Goal: Task Accomplishment & Management: Use online tool/utility

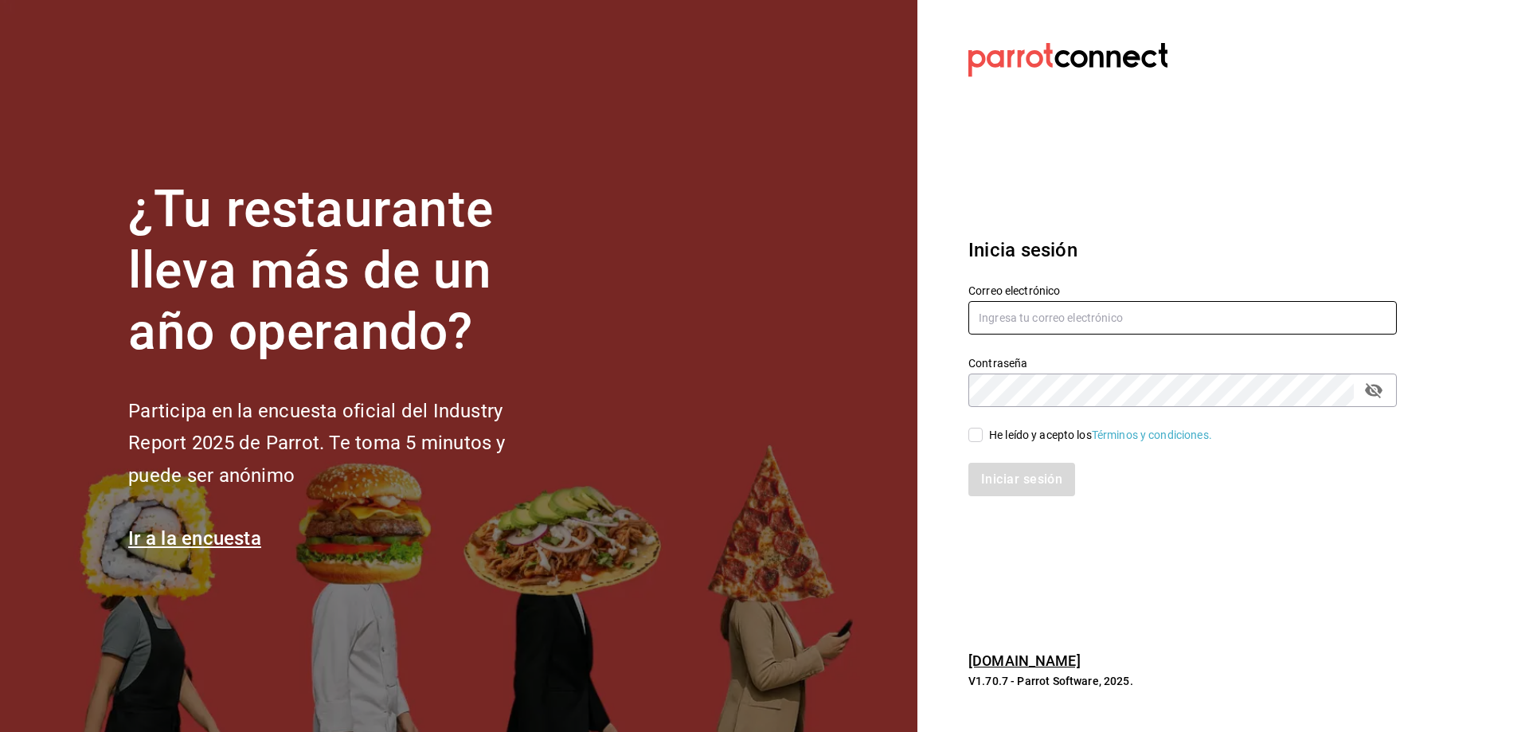
click at [1032, 312] on input "text" at bounding box center [1183, 317] width 429 height 33
click at [1053, 314] on input "castronoyolarqgmail.com" at bounding box center [1183, 317] width 429 height 33
type input "castronoyolar@gmail.com"
click at [976, 438] on input "He leído y acepto los Términos y condiciones." at bounding box center [976, 435] width 14 height 14
checkbox input "true"
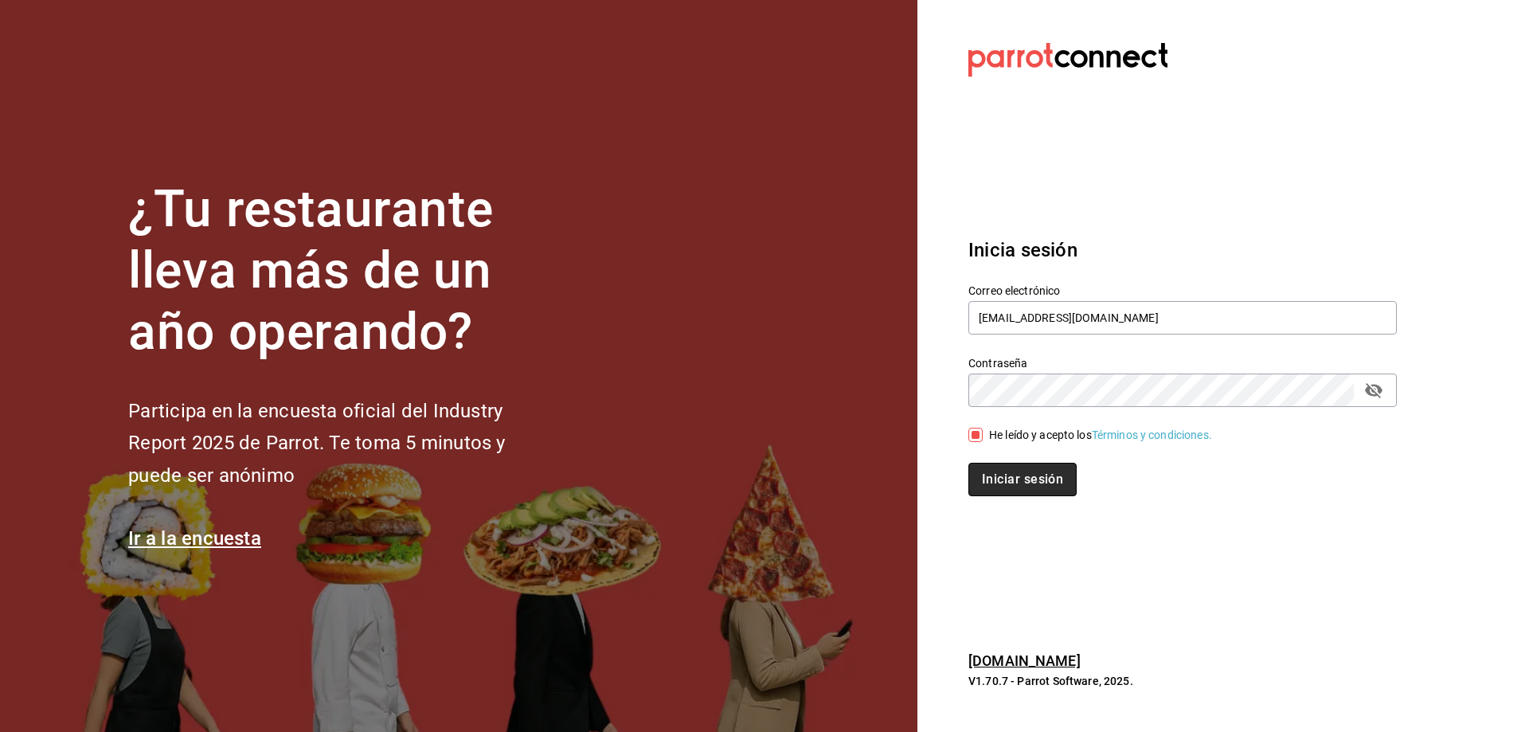
click at [994, 466] on button "Iniciar sesión" at bounding box center [1023, 479] width 108 height 33
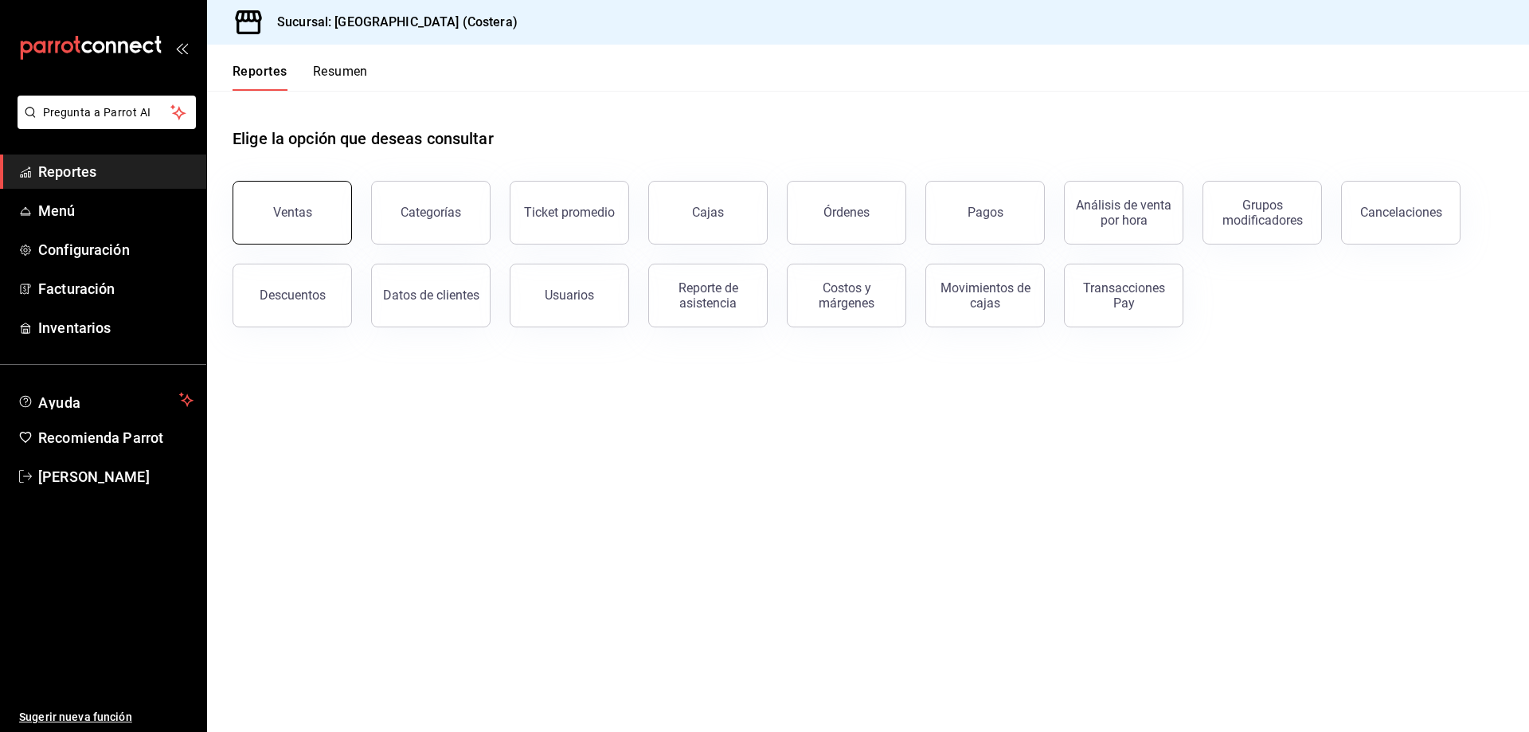
click at [299, 217] on div "Ventas" at bounding box center [292, 212] width 39 height 15
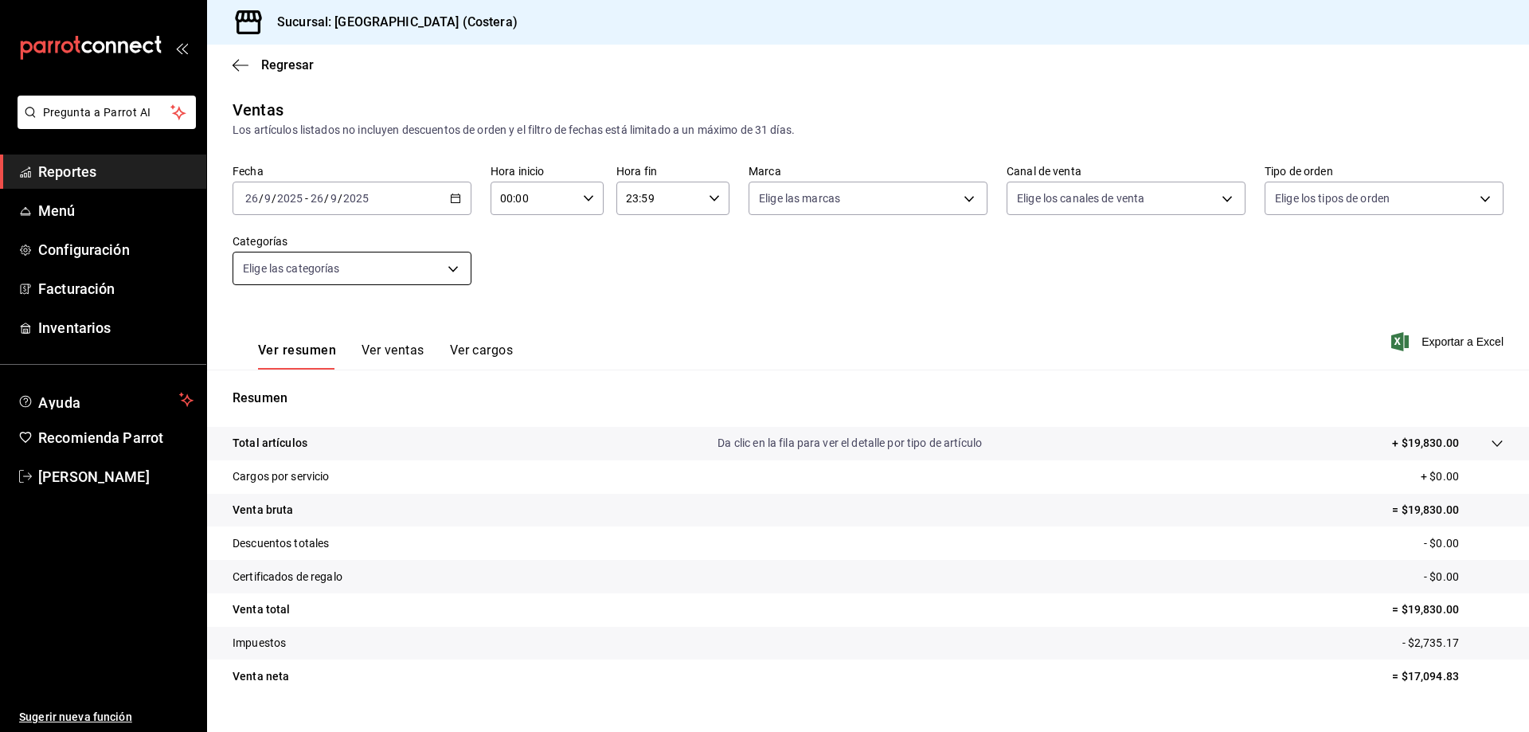
click at [412, 276] on body "Pregunta a Parrot AI Reportes Menú Configuración Facturación Inventarios Ayuda …" at bounding box center [764, 366] width 1529 height 732
click at [449, 265] on body "Pregunta a Parrot AI Reportes Menú Configuración Facturación Inventarios Ayuda …" at bounding box center [764, 366] width 1529 height 732
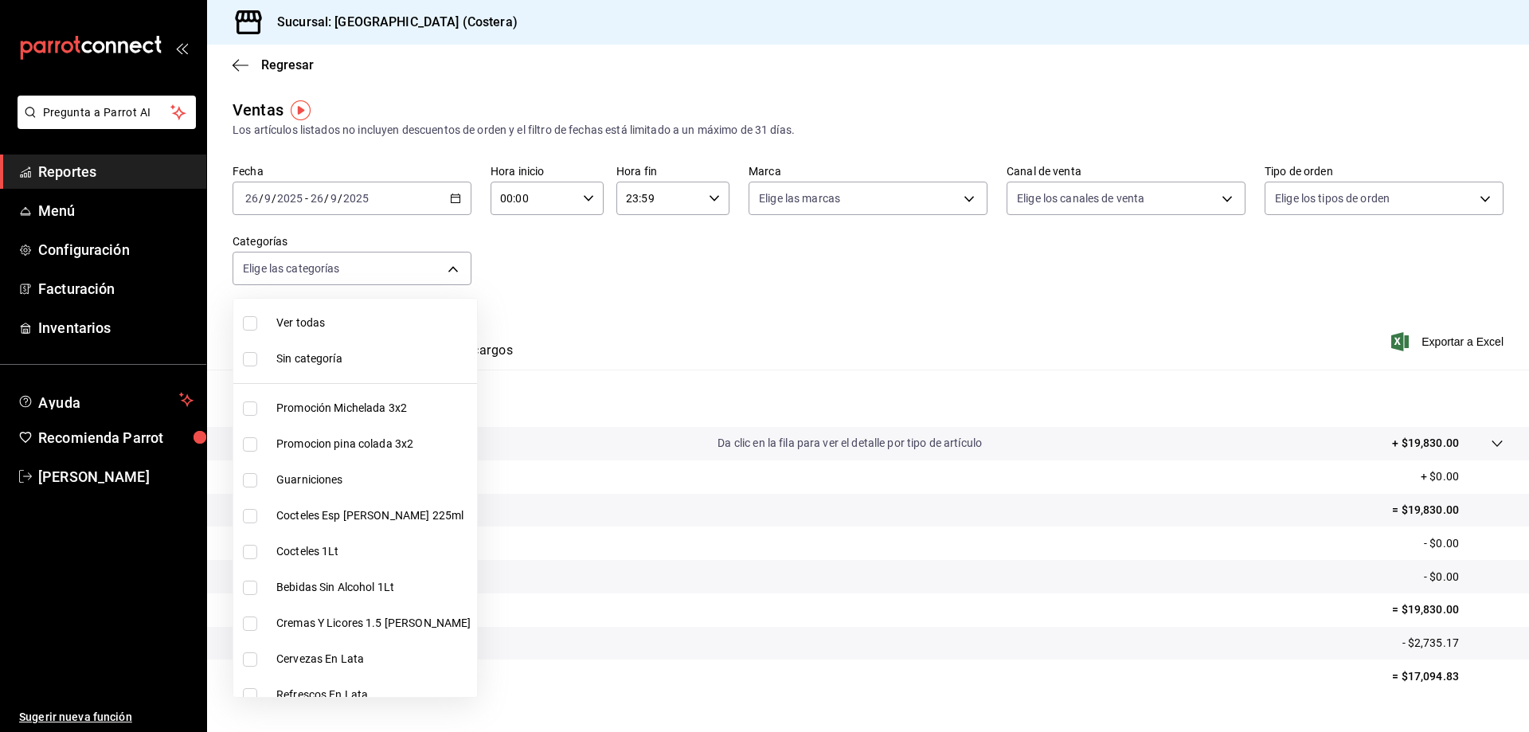
click at [250, 317] on input "checkbox" at bounding box center [250, 323] width 14 height 14
checkbox input "true"
type input "f9973abf-4d50-430f-a3a0-1be1e9b440c3,4500806b-e482-404f-ace7-b7714d25f1ae,b7f0a…"
checkbox input "true"
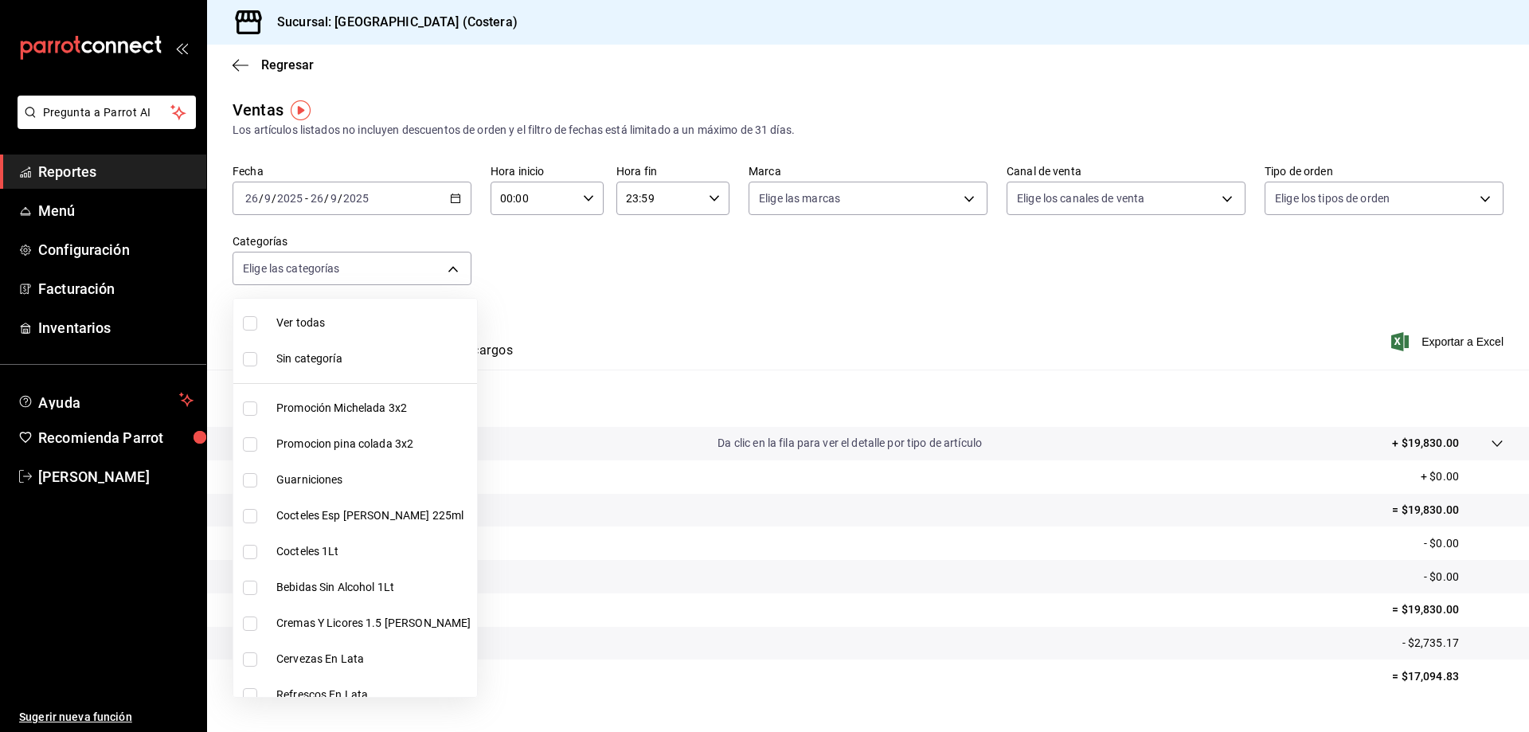
checkbox input "true"
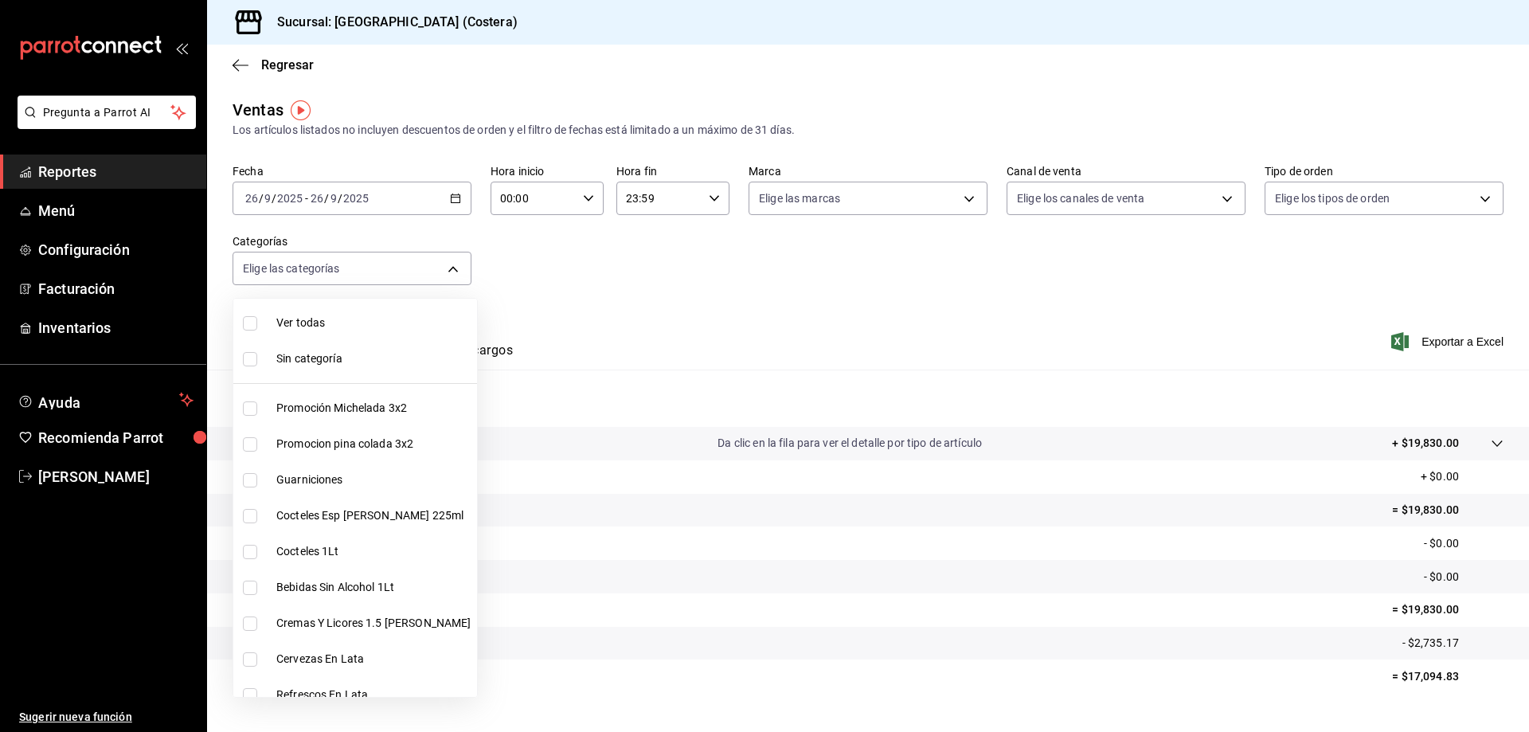
checkbox input "true"
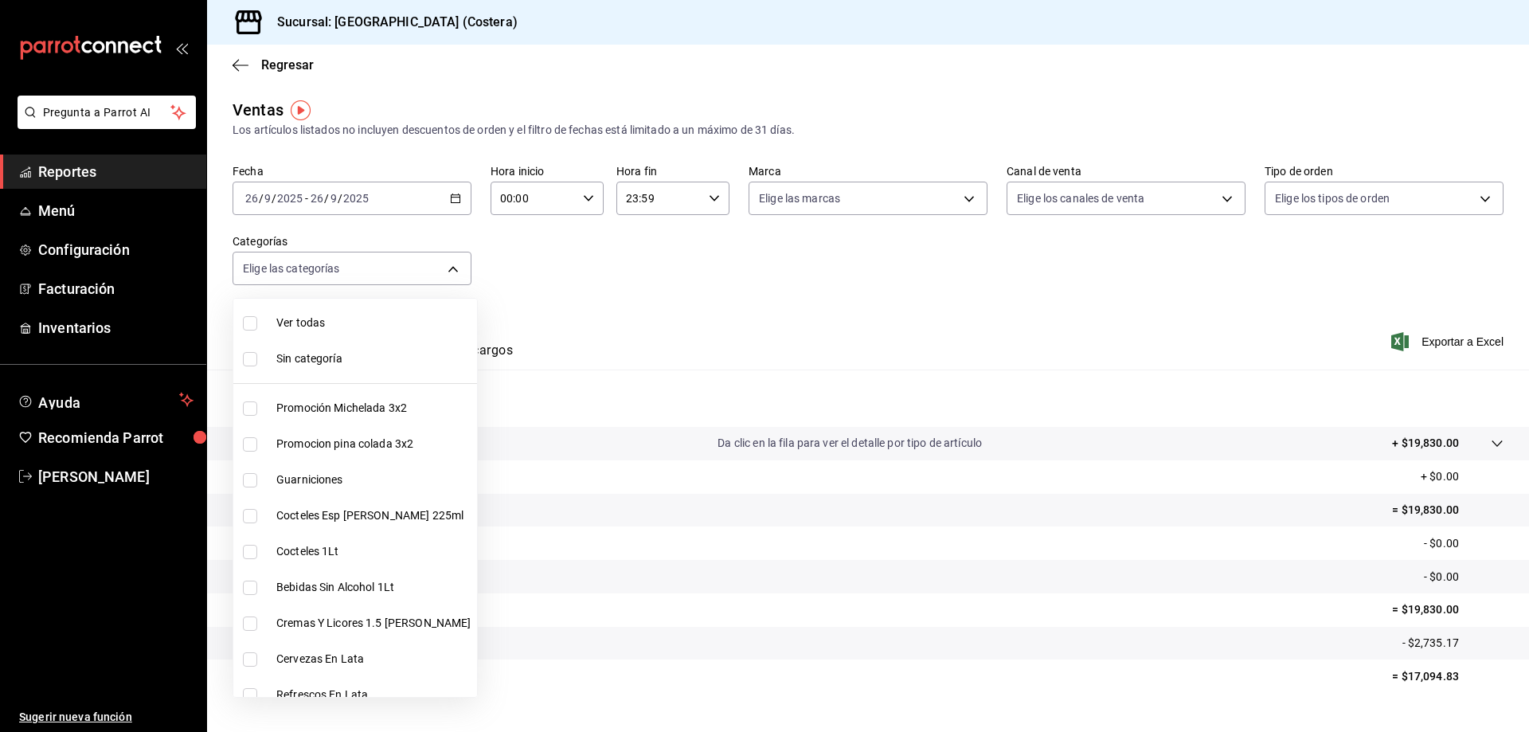
checkbox input "true"
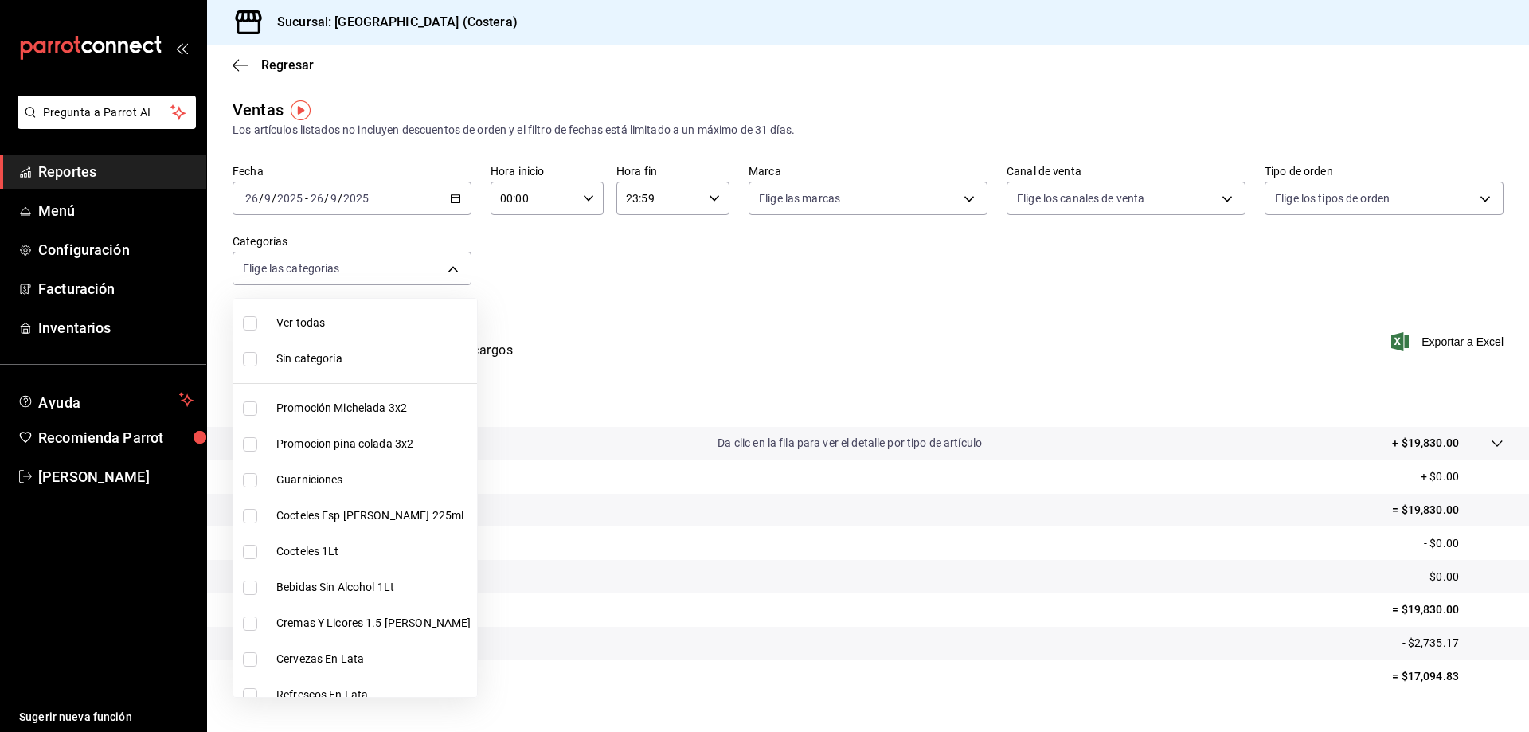
checkbox input "true"
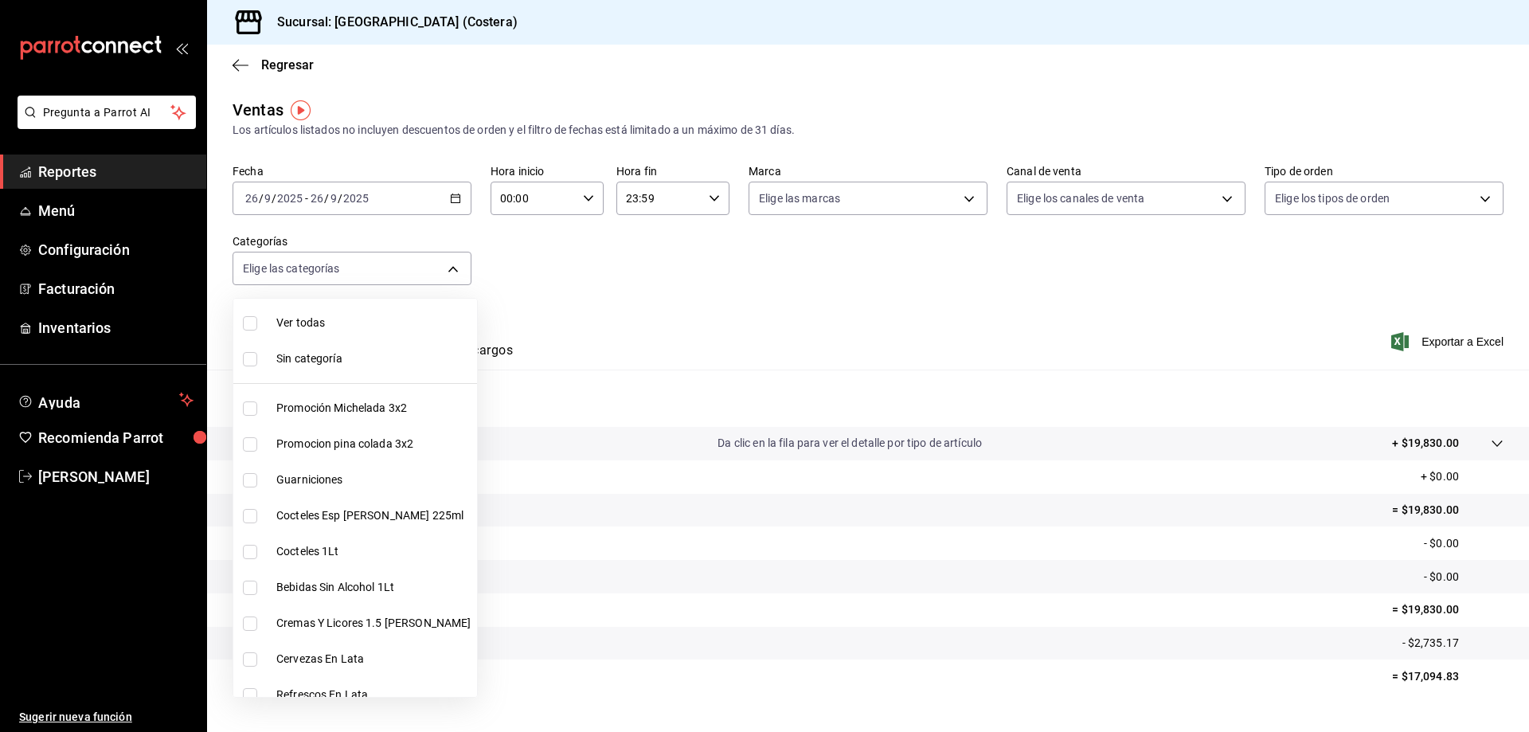
checkbox input "true"
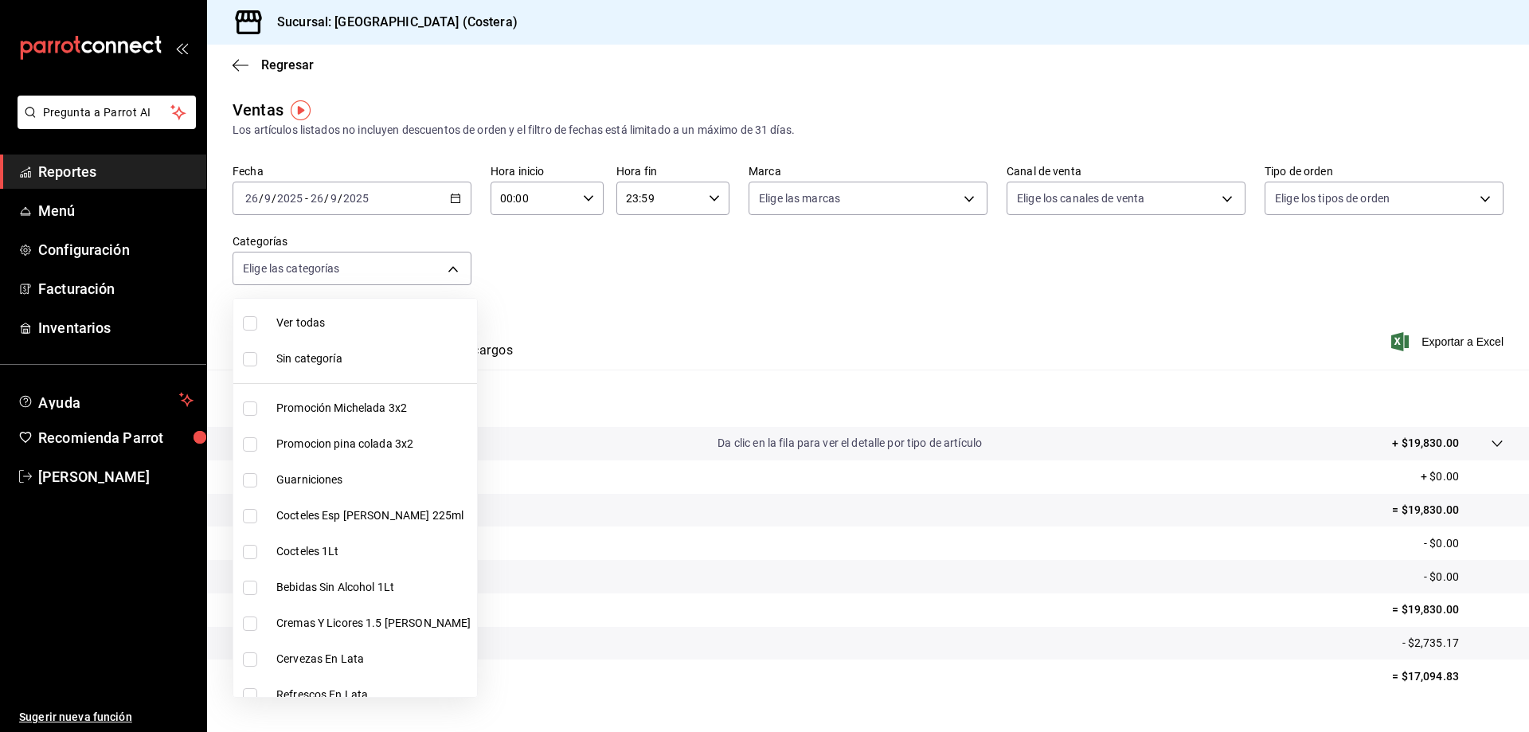
checkbox input "true"
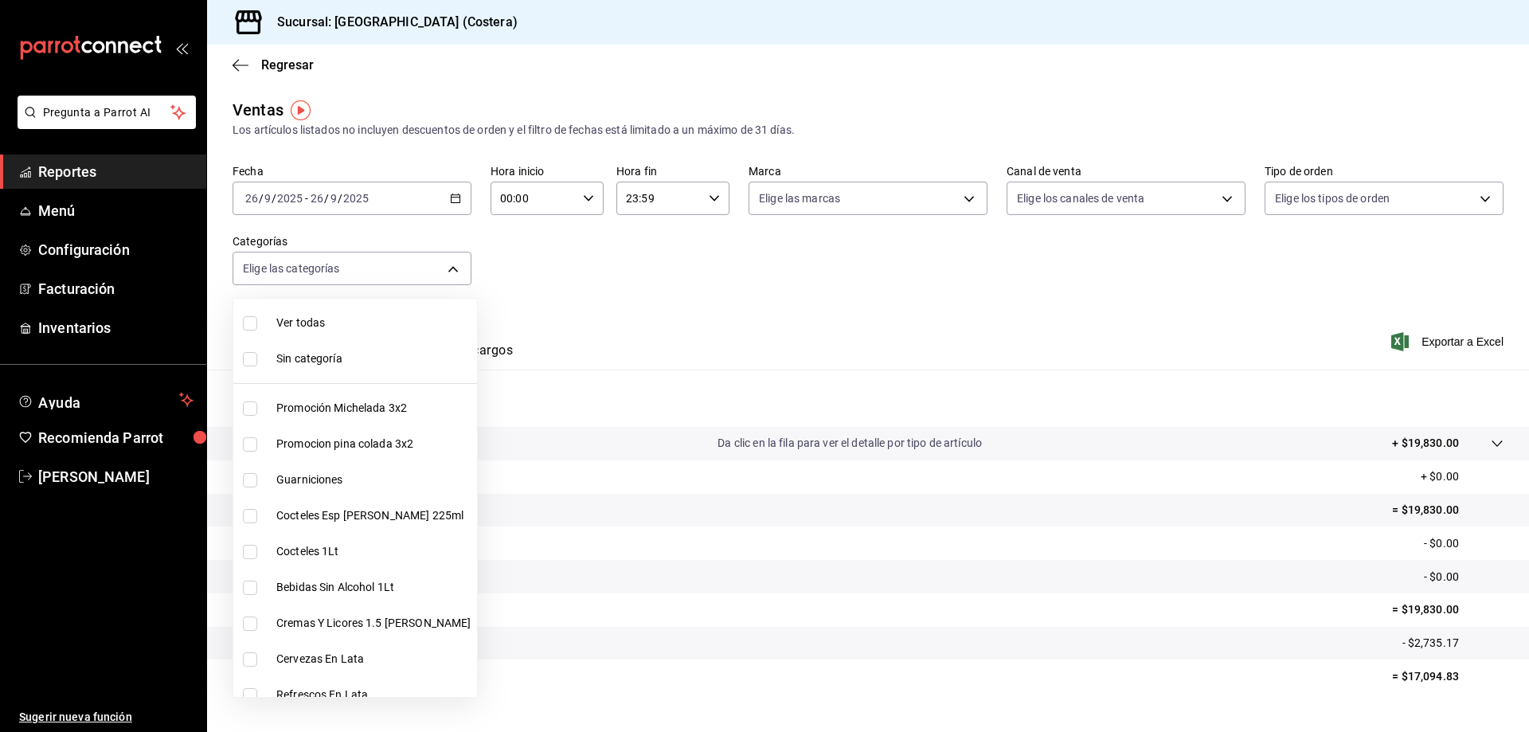
checkbox input "true"
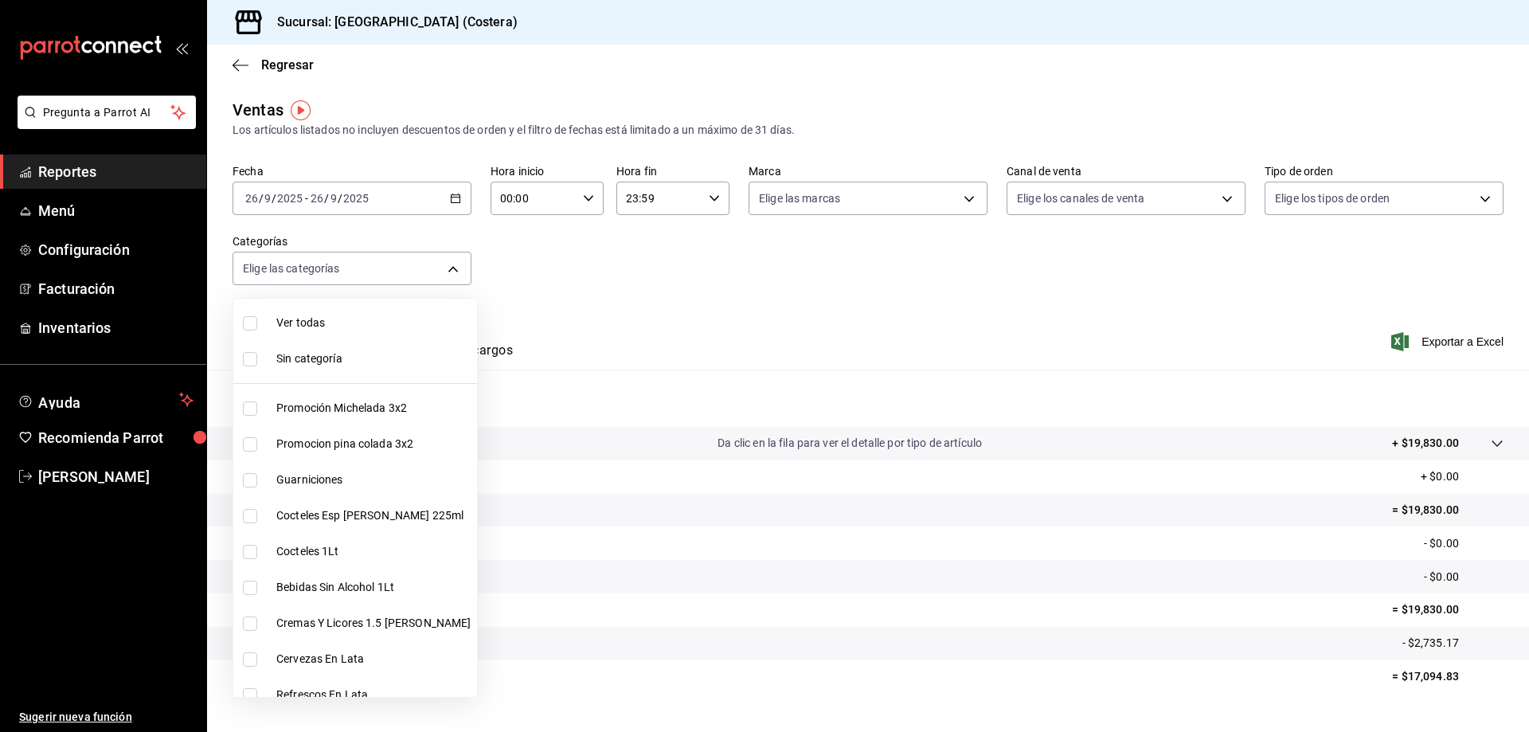
checkbox input "true"
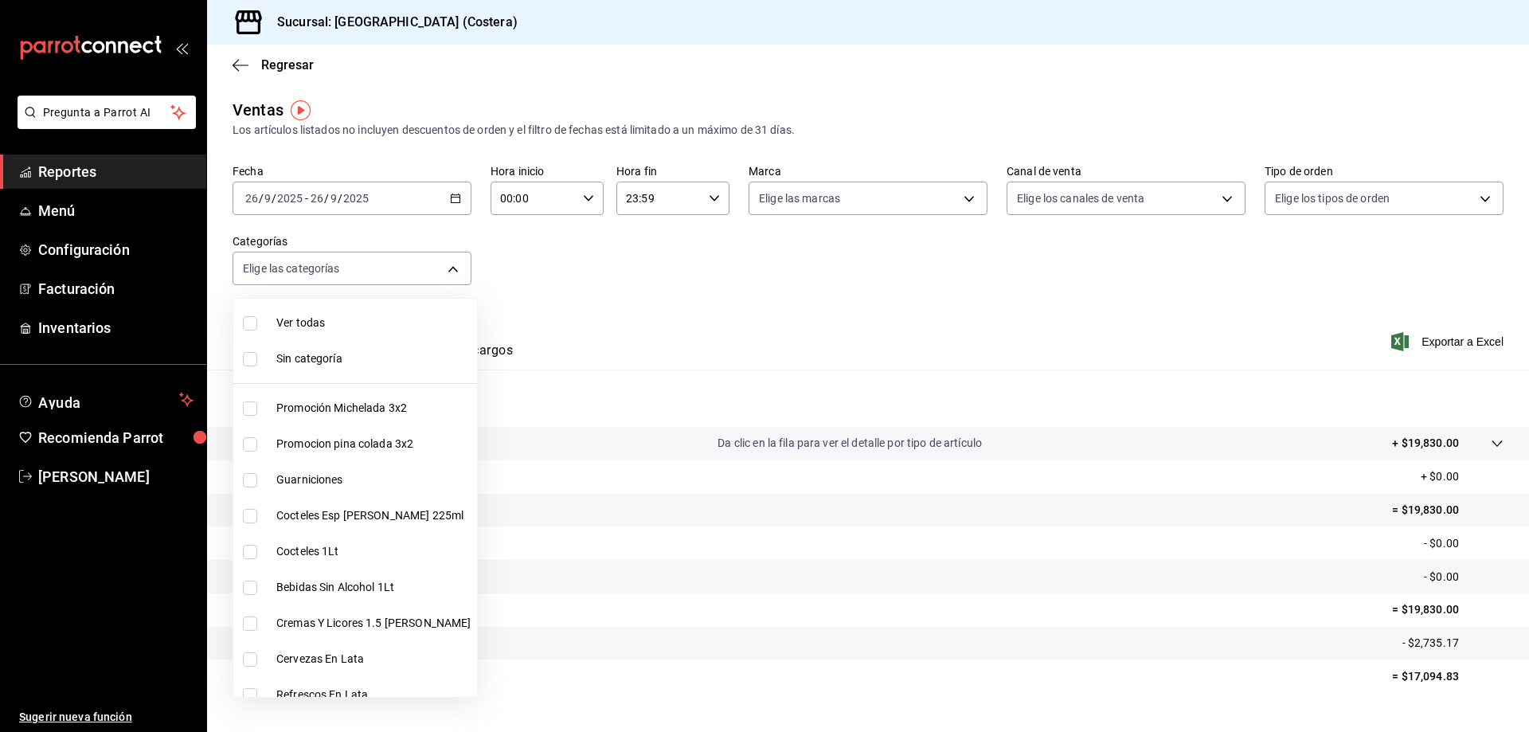
checkbox input "true"
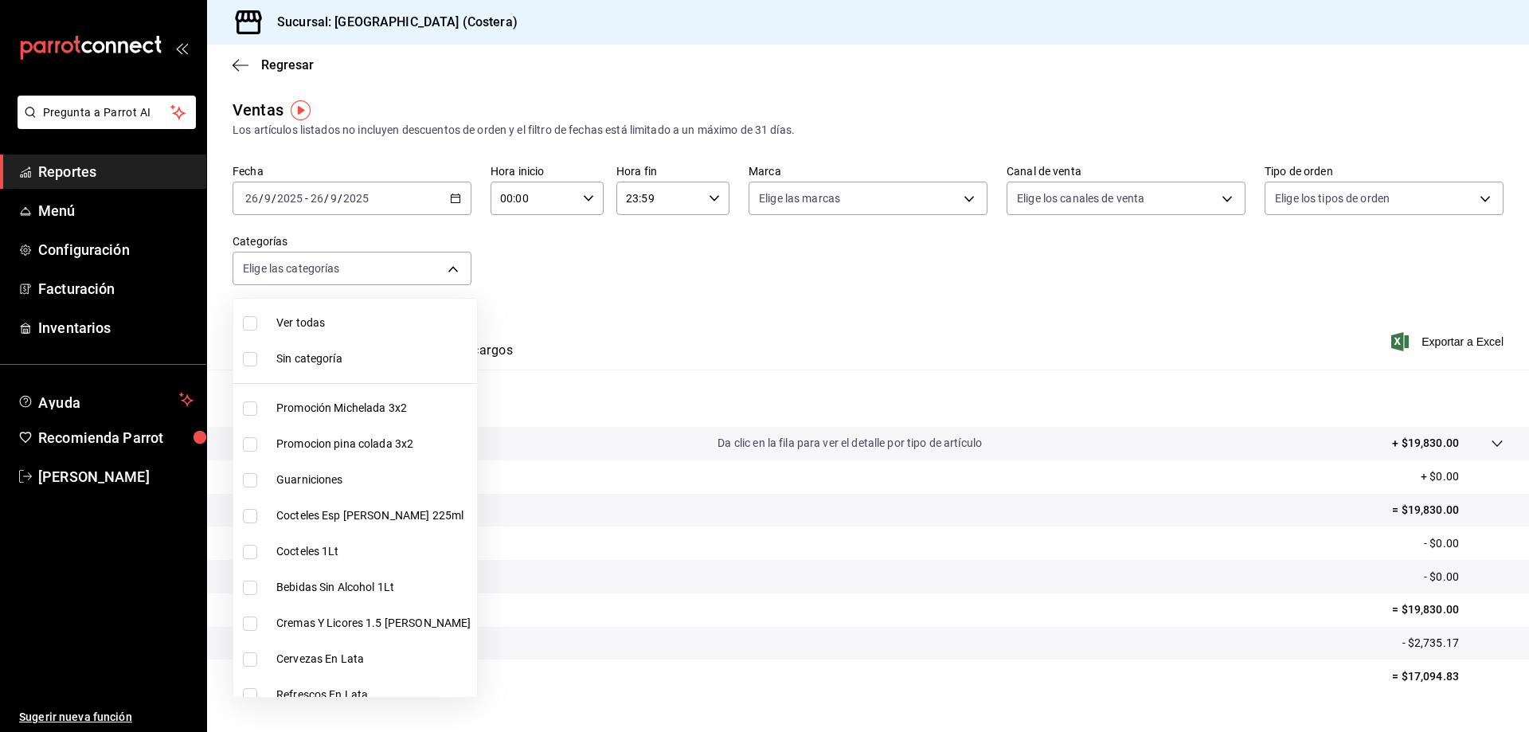
checkbox input "true"
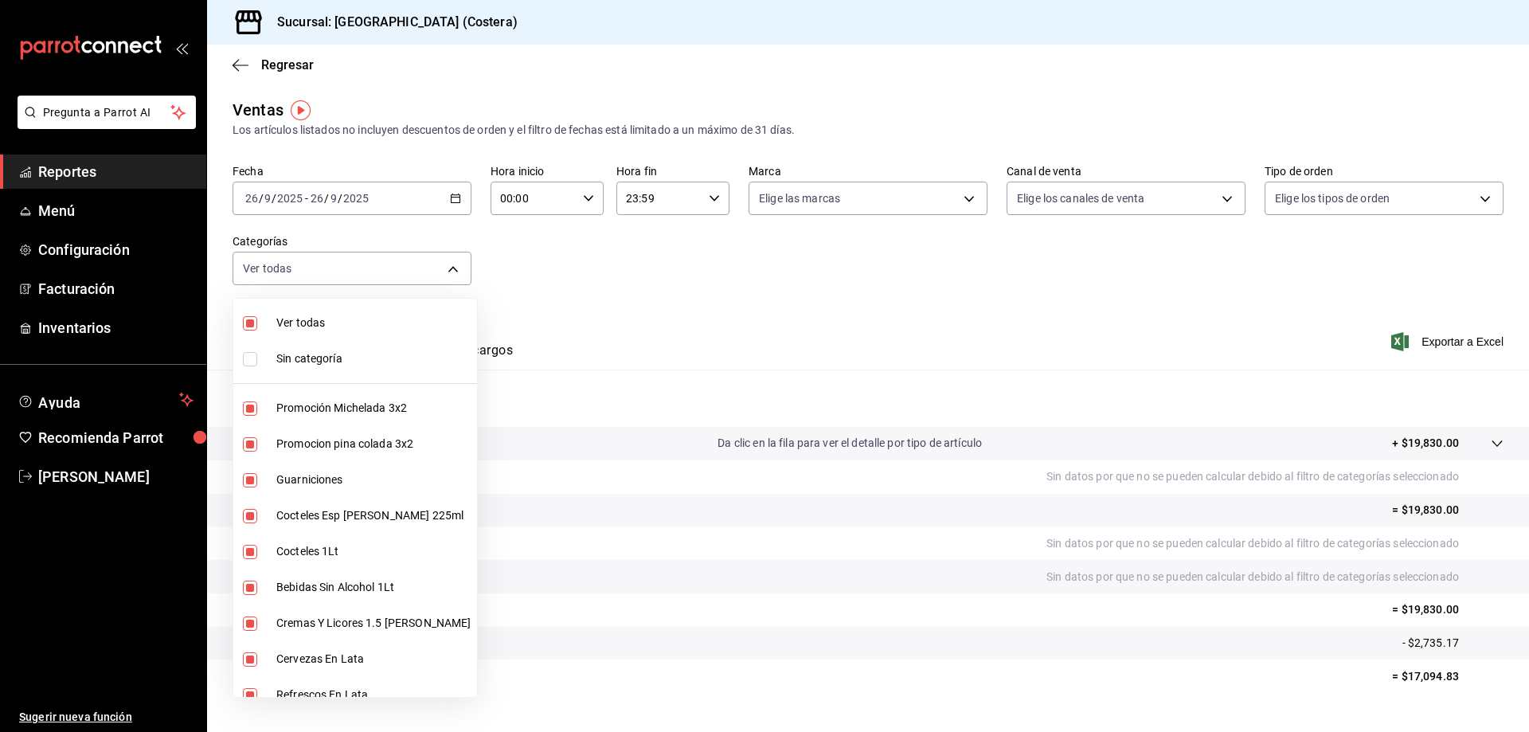
click at [245, 403] on input "checkbox" at bounding box center [250, 408] width 14 height 14
checkbox input "false"
type input "4500806b-e482-404f-ace7-b7714d25f1ae,b7f0a2f8-73a7-493e-bd9f-aae48daa7334,7e7b7…"
checkbox input "false"
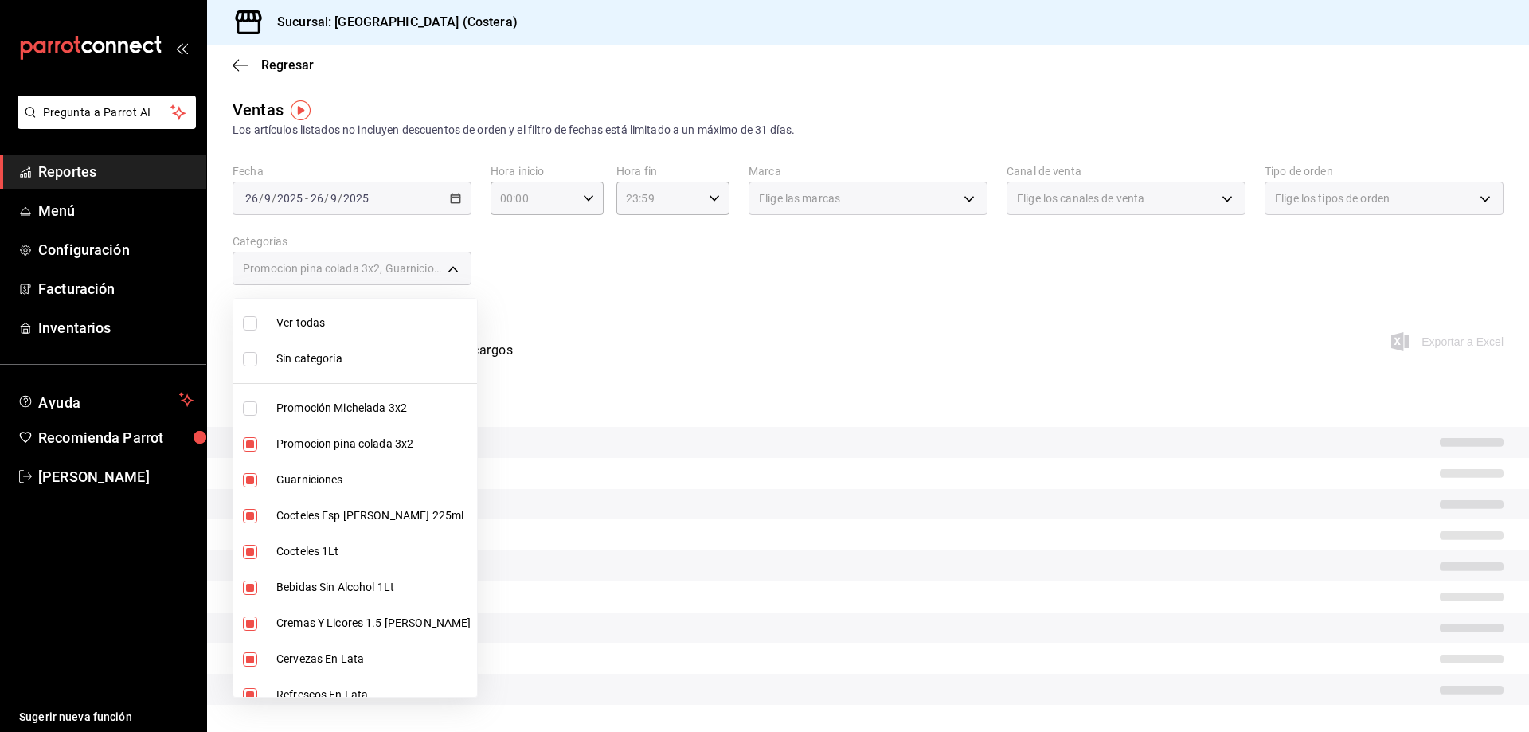
click at [250, 438] on input "checkbox" at bounding box center [250, 444] width 14 height 14
drag, startPoint x: 250, startPoint y: 438, endPoint x: 254, endPoint y: 449, distance: 11.8
click at [250, 438] on input "checkbox" at bounding box center [250, 444] width 14 height 14
checkbox input "true"
type input "b7f0a2f8-73a7-493e-bd9f-aae48daa7334,7e7b79c3-7a3a-4d02-bd2a-fda91b88f102,5d8d5…"
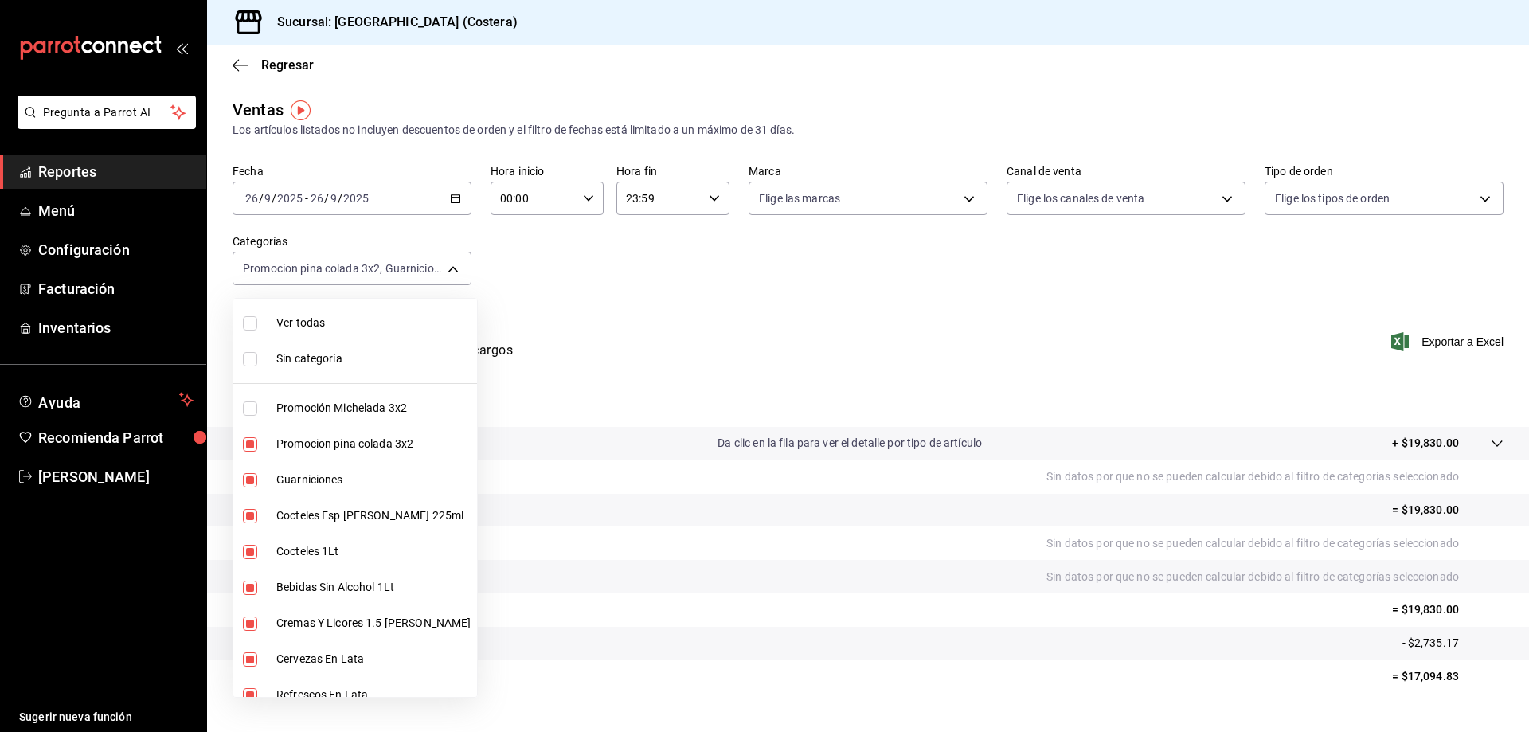
click at [253, 442] on input "checkbox" at bounding box center [250, 444] width 14 height 14
checkbox input "false"
type input "b7f0a2f8-73a7-493e-bd9f-aae48daa7334,7e7b79c3-7a3a-4d02-bd2a-fda91b88f102,5d8d5…"
click at [249, 520] on input "checkbox" at bounding box center [250, 516] width 14 height 14
checkbox input "false"
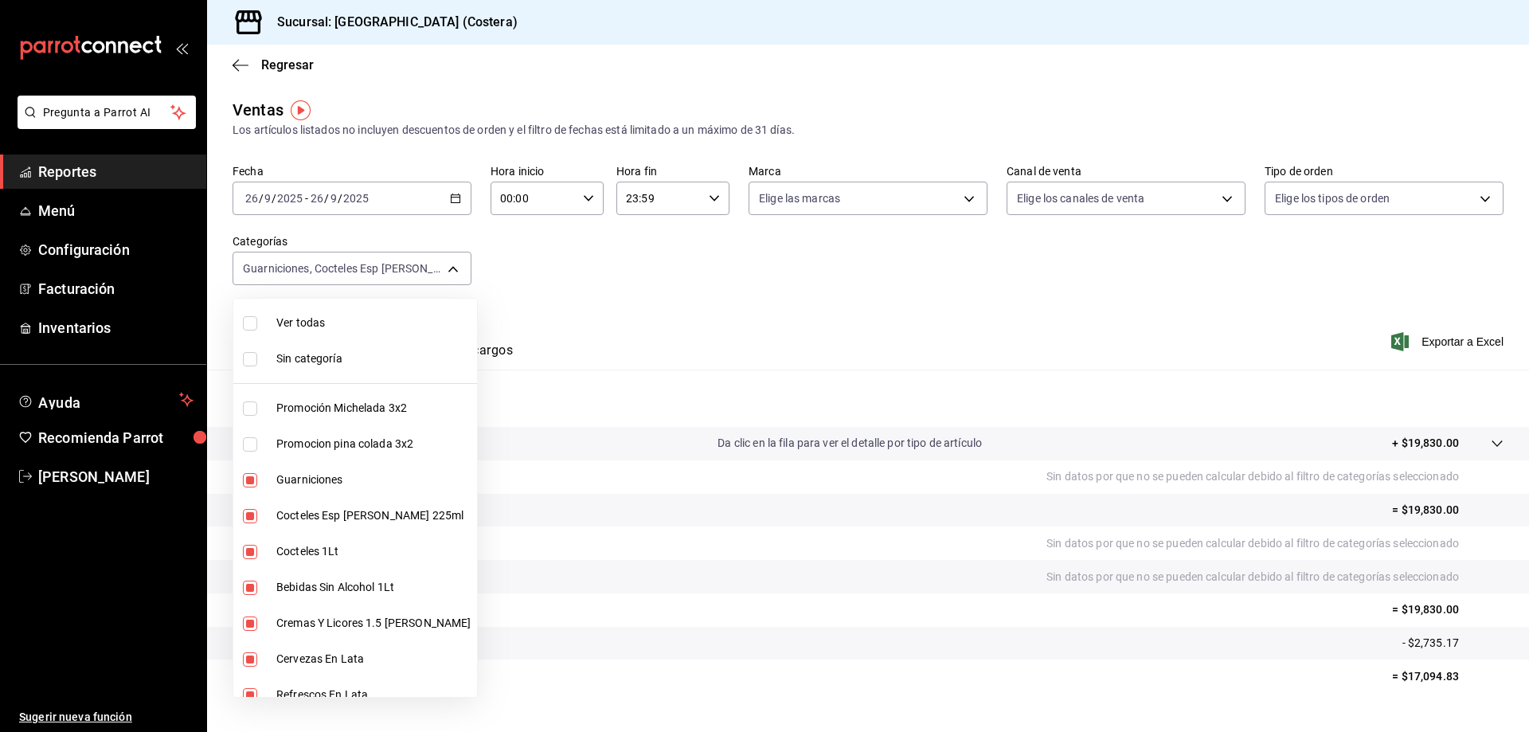
type input "b7f0a2f8-73a7-493e-bd9f-aae48daa7334,5d8d50a4-5aef-4640-8824-4366797422d9,ad6ee…"
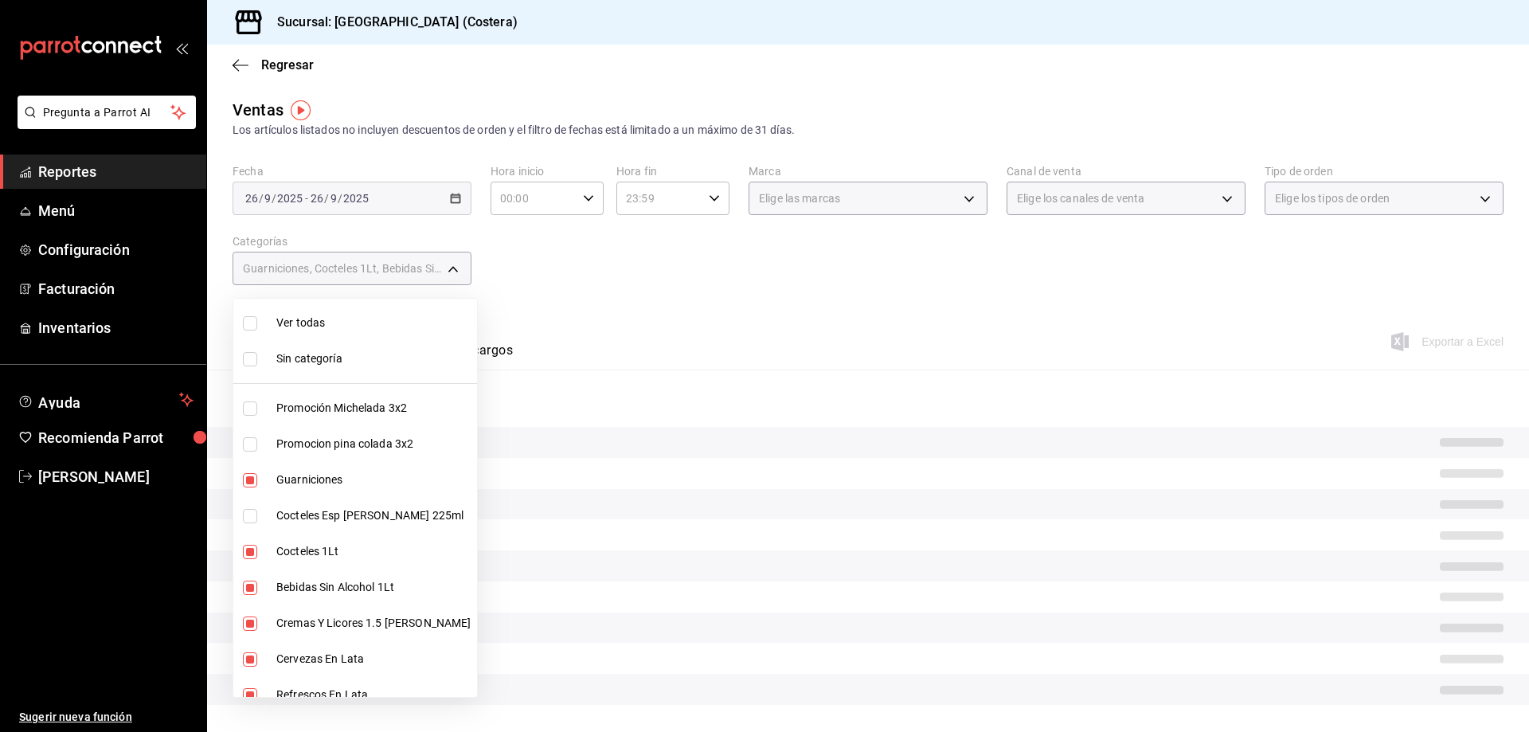
click at [251, 550] on input "checkbox" at bounding box center [250, 552] width 14 height 14
checkbox input "false"
click at [250, 583] on input "checkbox" at bounding box center [250, 588] width 14 height 14
checkbox input "false"
type input "b7f0a2f8-73a7-493e-bd9f-aae48daa7334,bd823bea-44a0-4702-b161-baea2a5d7c25,fd601…"
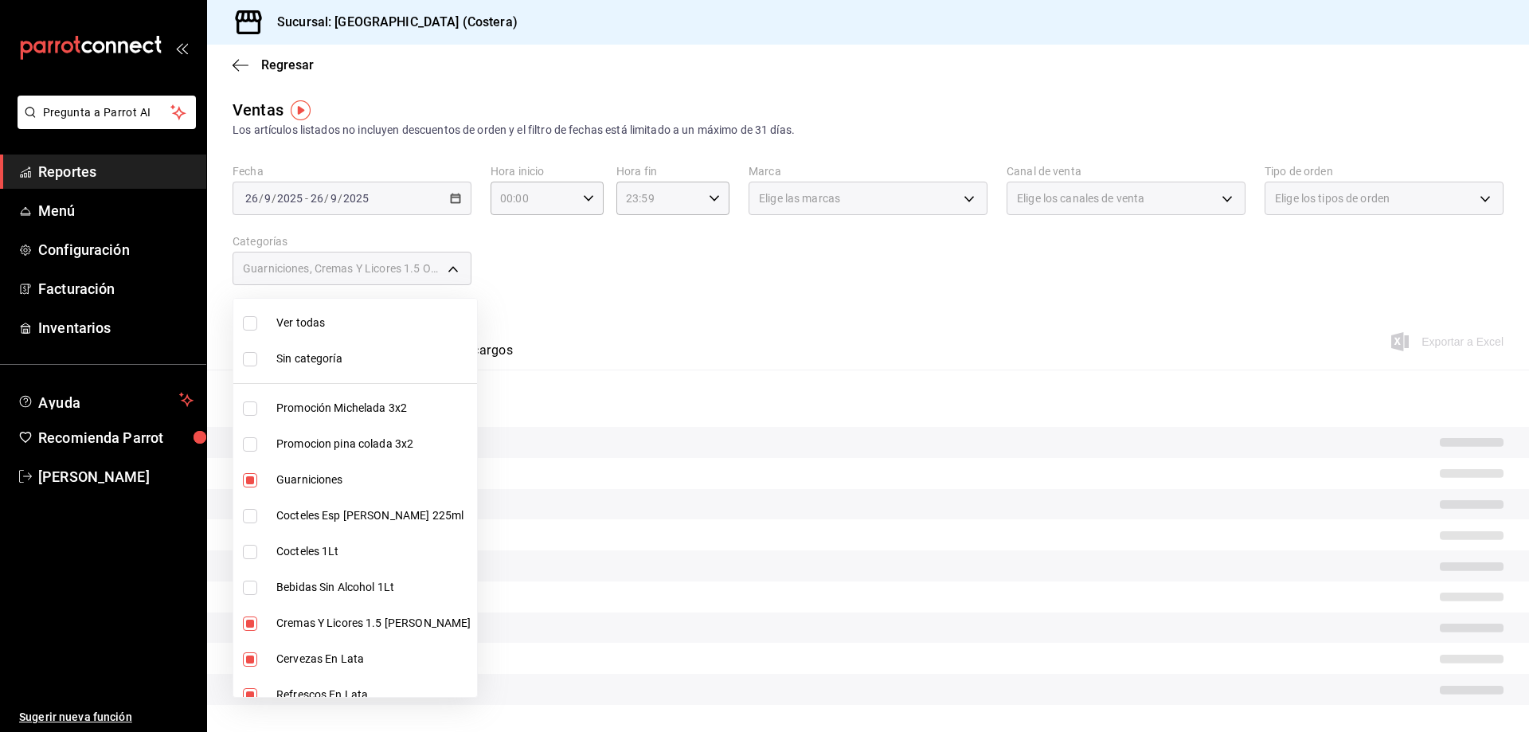
click at [251, 617] on input "checkbox" at bounding box center [250, 624] width 14 height 14
checkbox input "false"
click at [251, 657] on input "checkbox" at bounding box center [250, 659] width 14 height 14
checkbox input "false"
type input "b7f0a2f8-73a7-493e-bd9f-aae48daa7334,4af8406c-7e7c-455a-b571-586e854084e6,ecdbe…"
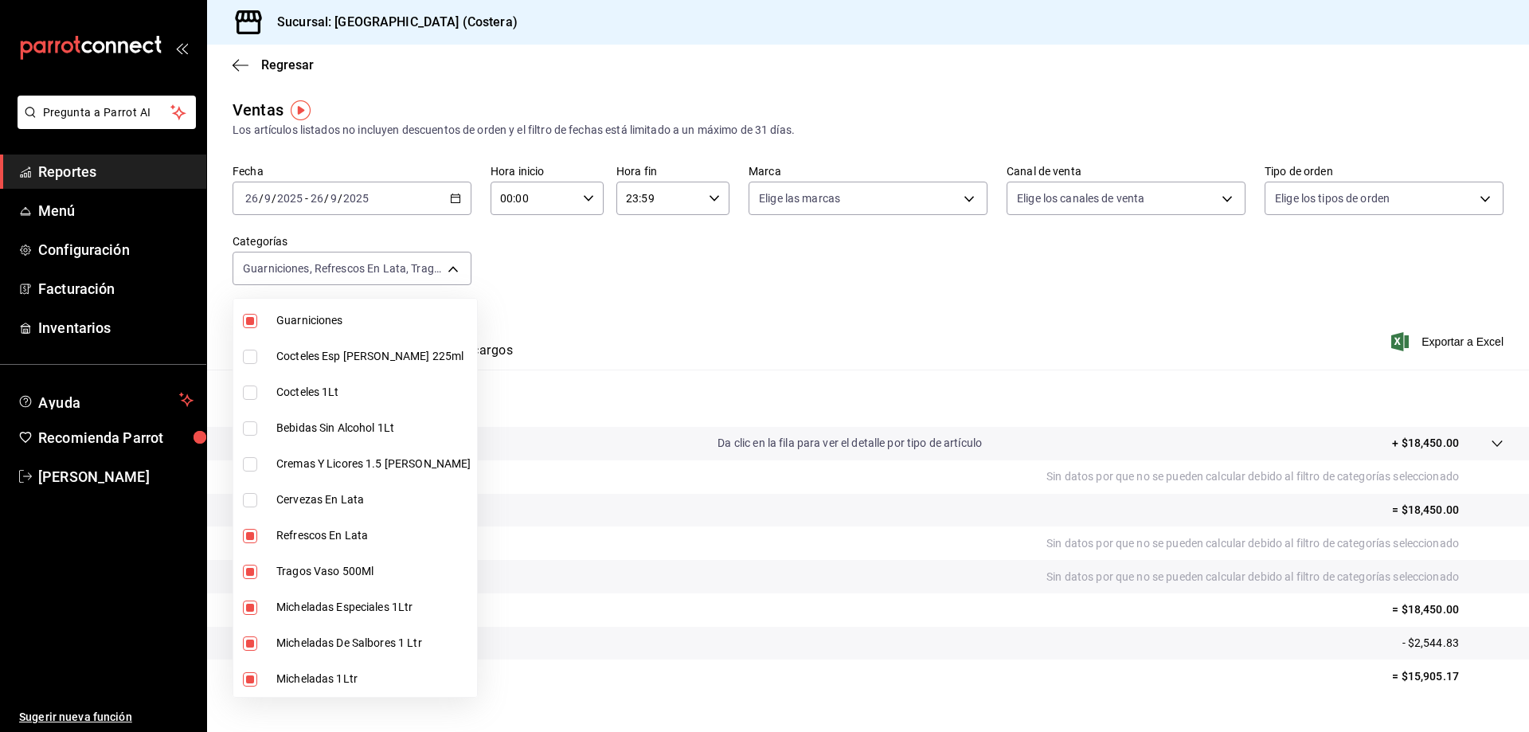
scroll to position [239, 0]
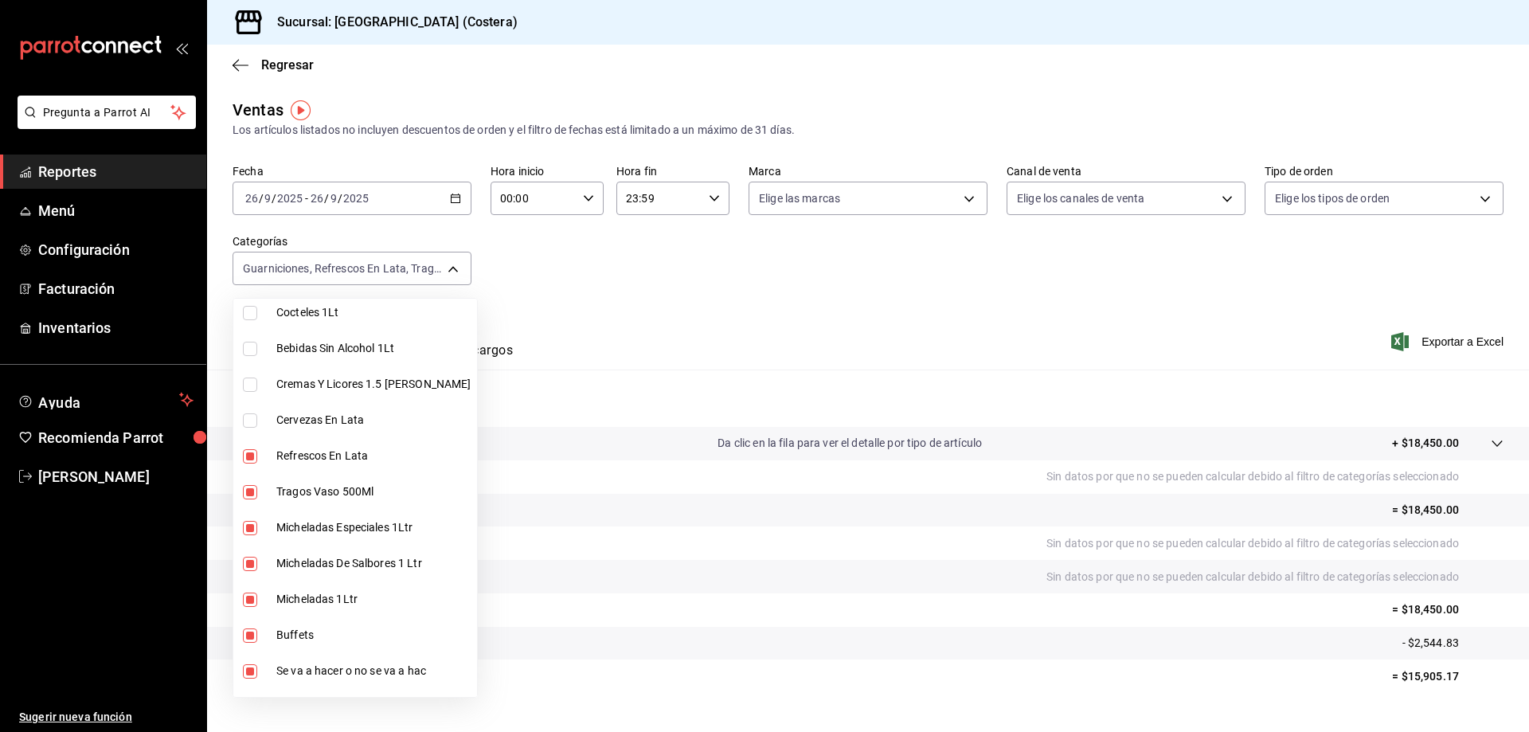
click at [243, 451] on input "checkbox" at bounding box center [250, 456] width 14 height 14
checkbox input "false"
type input "b7f0a2f8-73a7-493e-bd9f-aae48daa7334,ecdbe8f6-90d0-4d88-a52d-28ba7ff2eb2f,6133c…"
click at [249, 489] on input "checkbox" at bounding box center [250, 492] width 14 height 14
checkbox input "false"
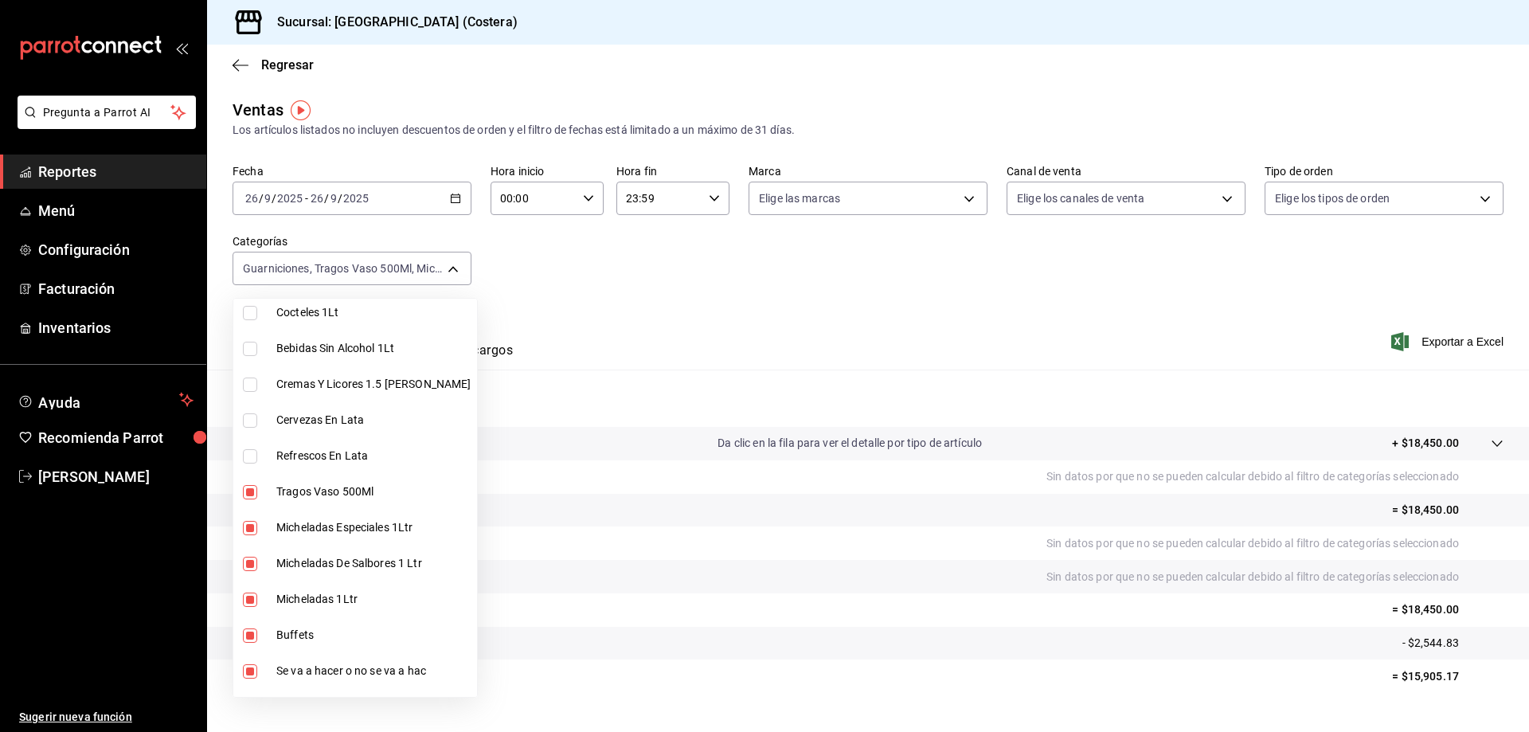
click at [245, 526] on input "checkbox" at bounding box center [250, 528] width 14 height 14
checkbox input "false"
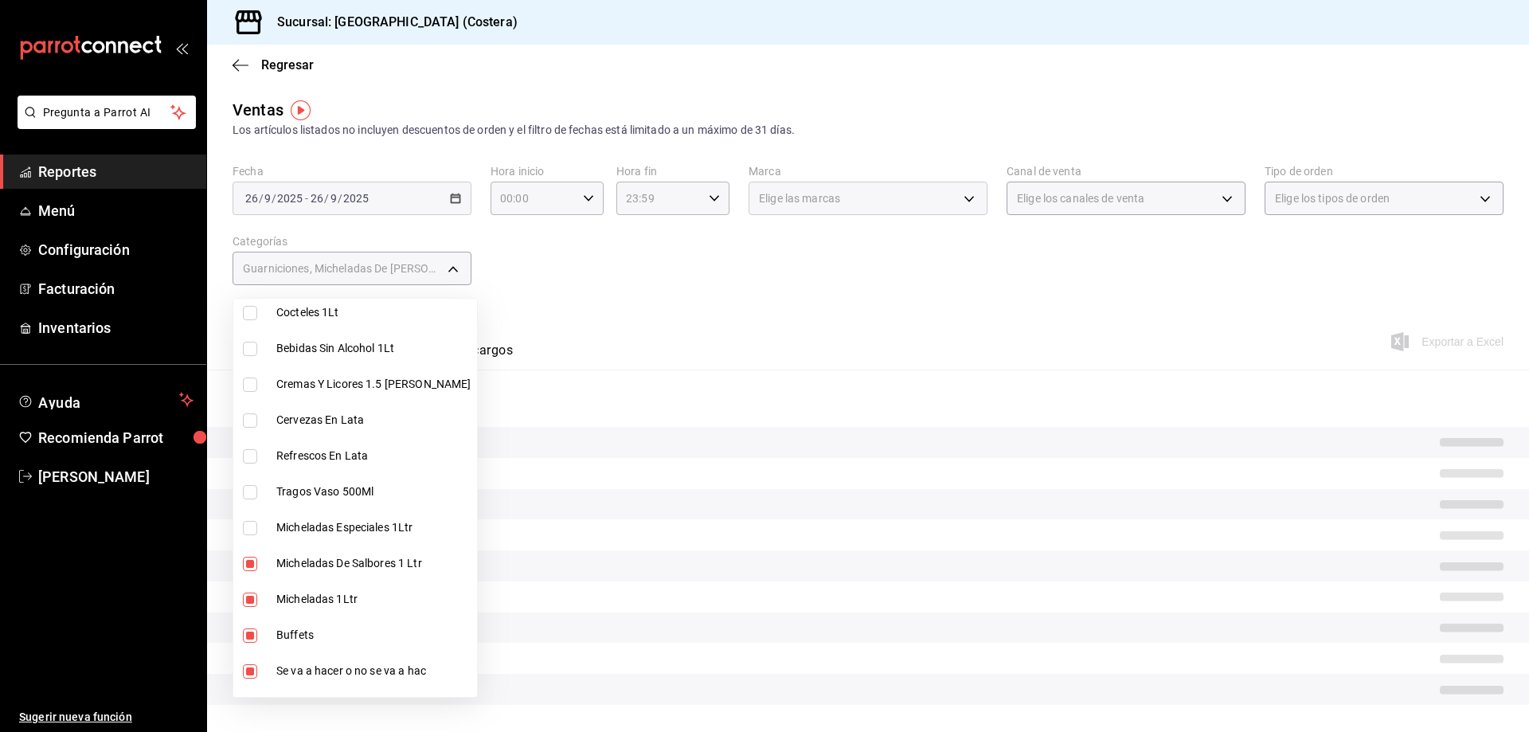
type input "b7f0a2f8-73a7-493e-bd9f-aae48daa7334,2582bbc5-7a16-45c8-a3aa-712c12220ebc,68b91…"
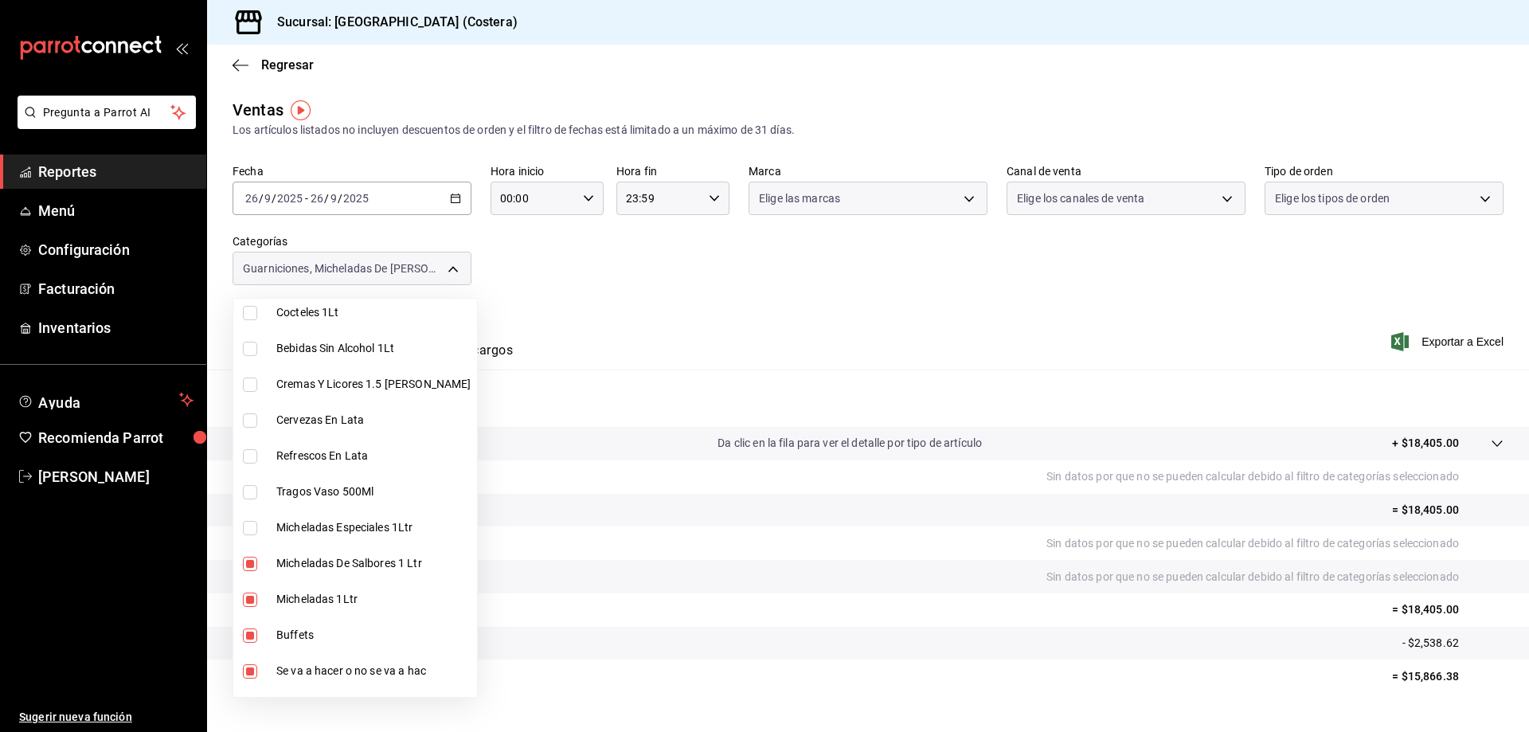
click at [253, 562] on input "checkbox" at bounding box center [250, 564] width 14 height 14
checkbox input "false"
click at [252, 593] on input "checkbox" at bounding box center [250, 600] width 14 height 14
checkbox input "false"
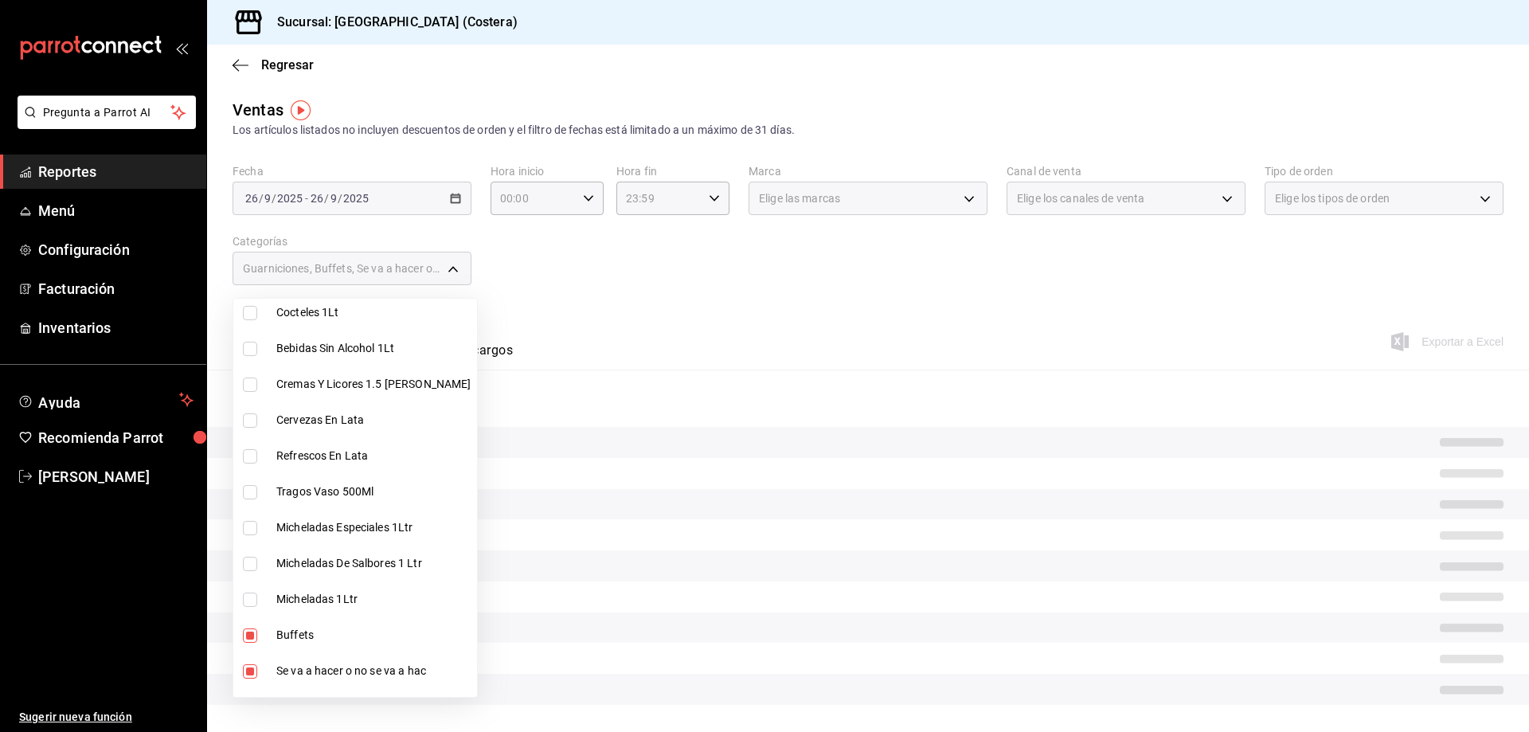
type input "b7f0a2f8-73a7-493e-bd9f-aae48daa7334,a6ccece2-b5e1-4d3d-ae72-43ec26be992e,5272f…"
click at [253, 629] on input "checkbox" at bounding box center [250, 636] width 14 height 14
checkbox input "false"
type input "b7f0a2f8-73a7-493e-bd9f-aae48daa7334,5272fed6-c15e-4e30-9d60-a3cf52010be0,eba2e…"
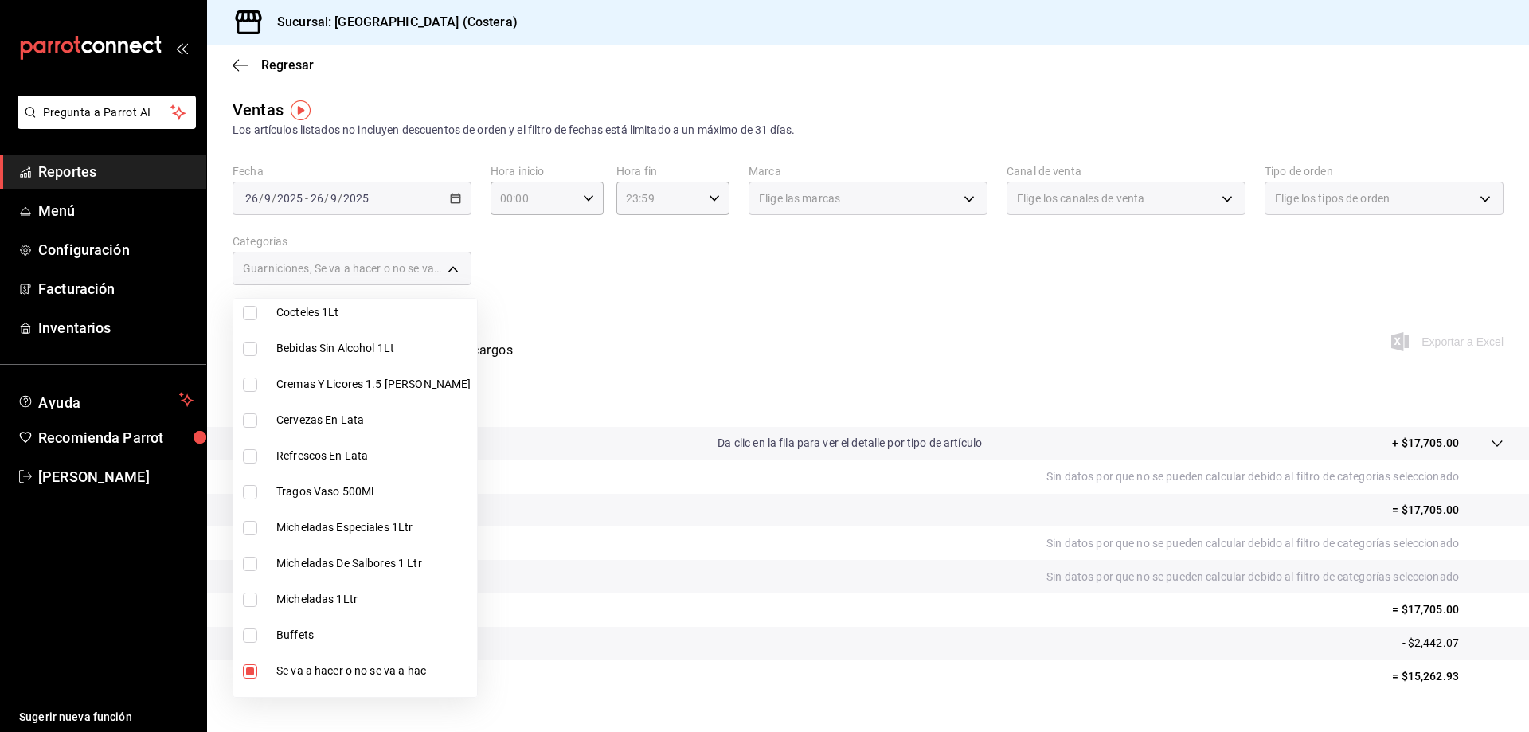
click at [742, 253] on div at bounding box center [764, 366] width 1529 height 732
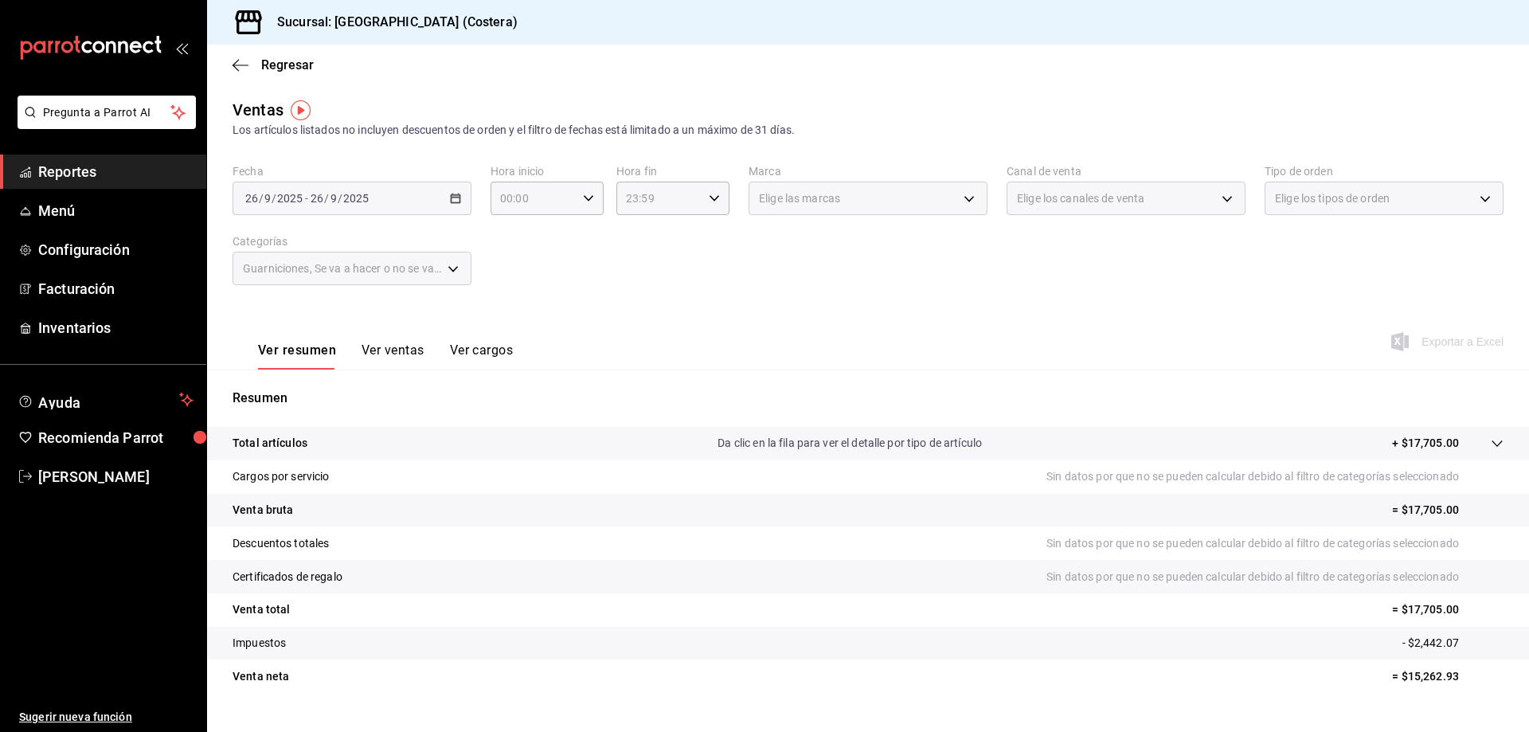
click at [397, 349] on button "Ver ventas" at bounding box center [393, 356] width 63 height 27
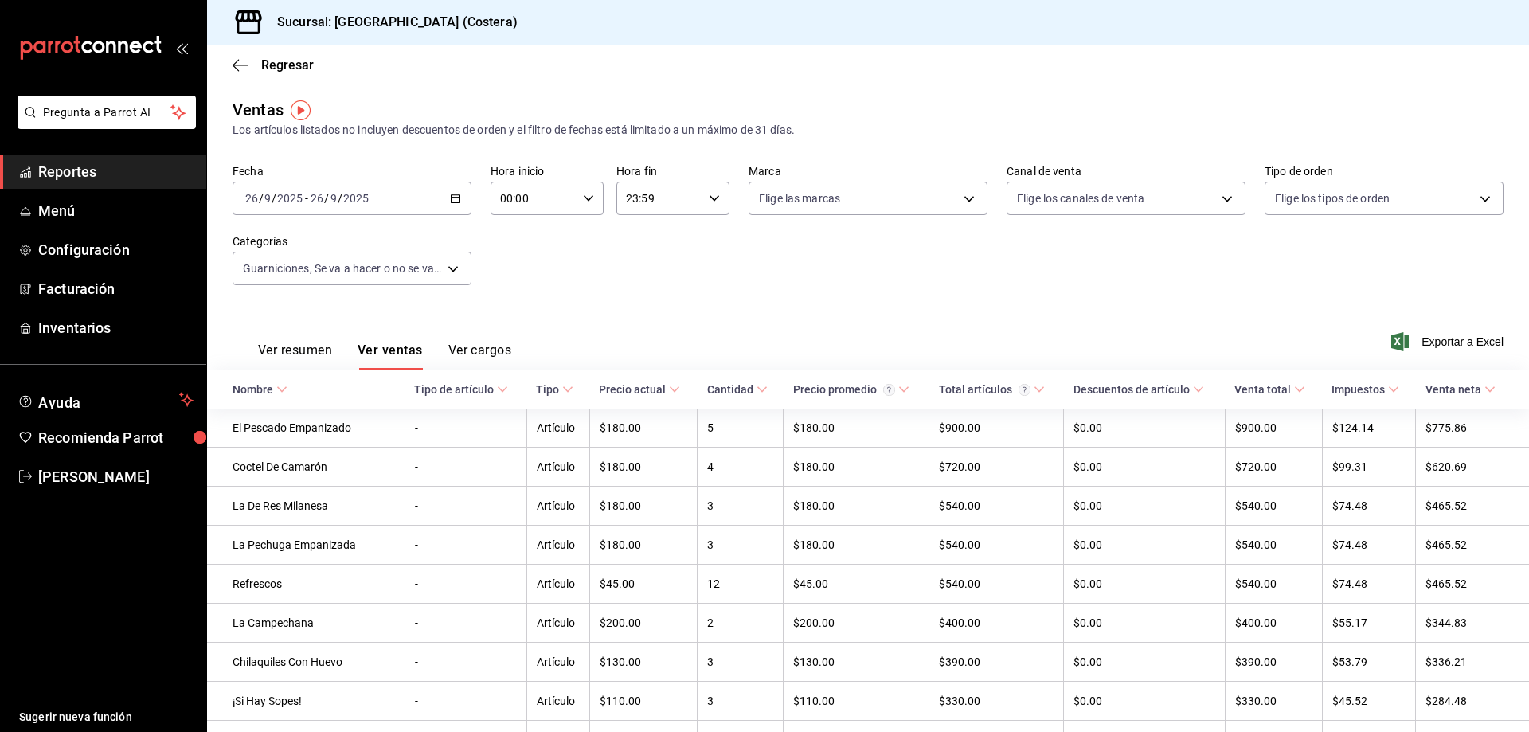
click at [1429, 345] on span "Exportar a Excel" at bounding box center [1449, 341] width 109 height 19
click at [437, 273] on body "Pregunta a Parrot AI Reportes Menú Configuración Facturación Inventarios Ayuda …" at bounding box center [764, 366] width 1529 height 732
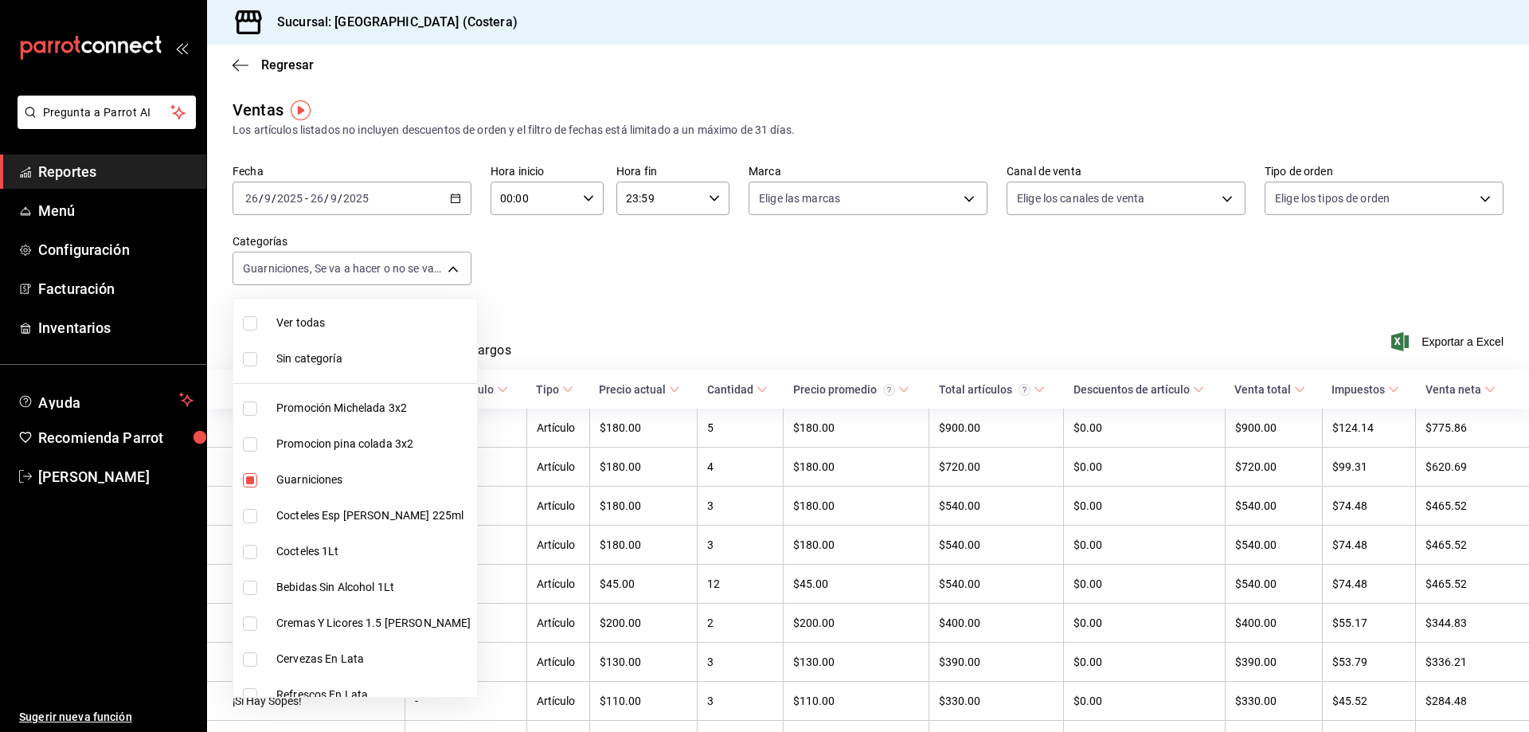
click at [252, 324] on input "checkbox" at bounding box center [250, 323] width 14 height 14
checkbox input "true"
type input "f9973abf-4d50-430f-a3a0-1be1e9b440c3,4500806b-e482-404f-ace7-b7714d25f1ae,b7f0a…"
checkbox input "true"
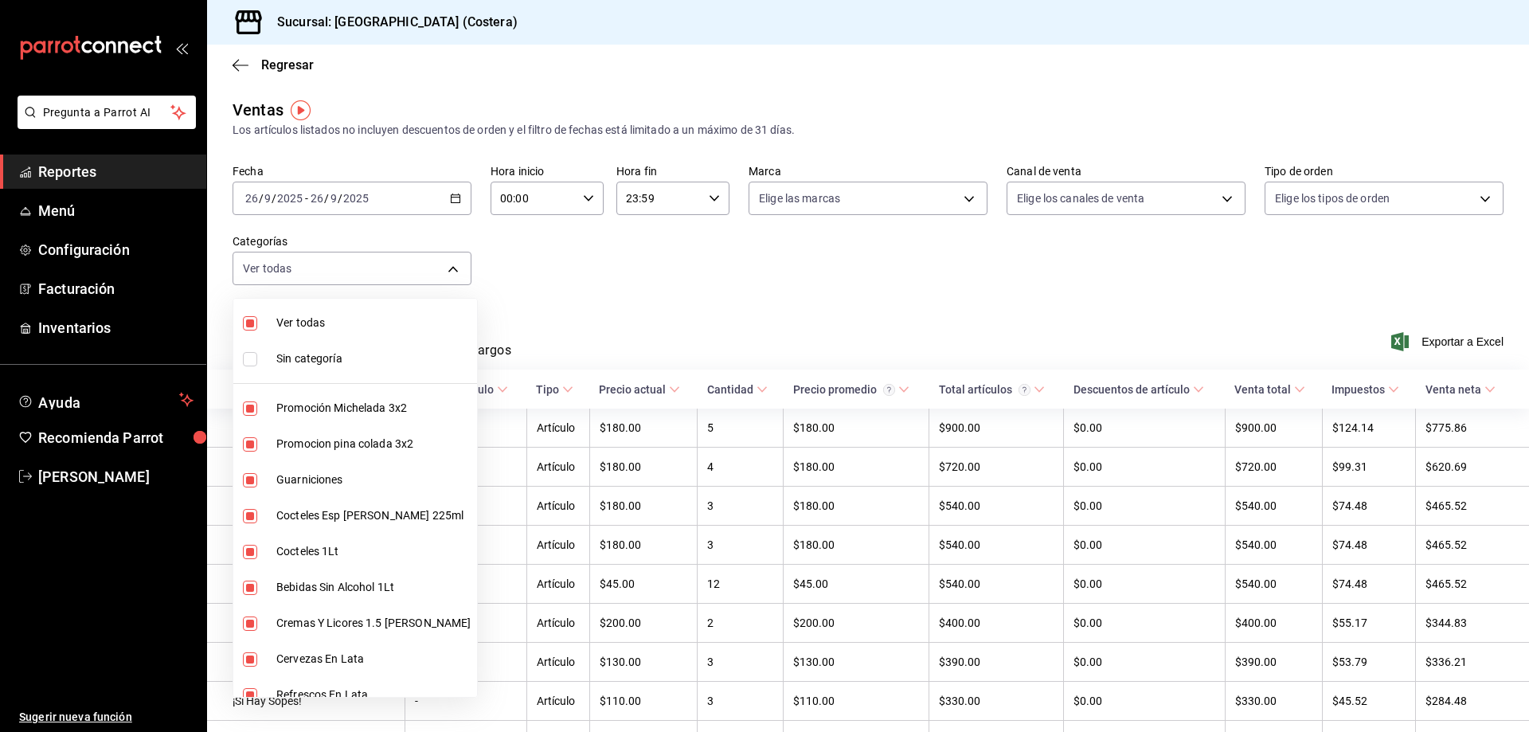
checkbox input "true"
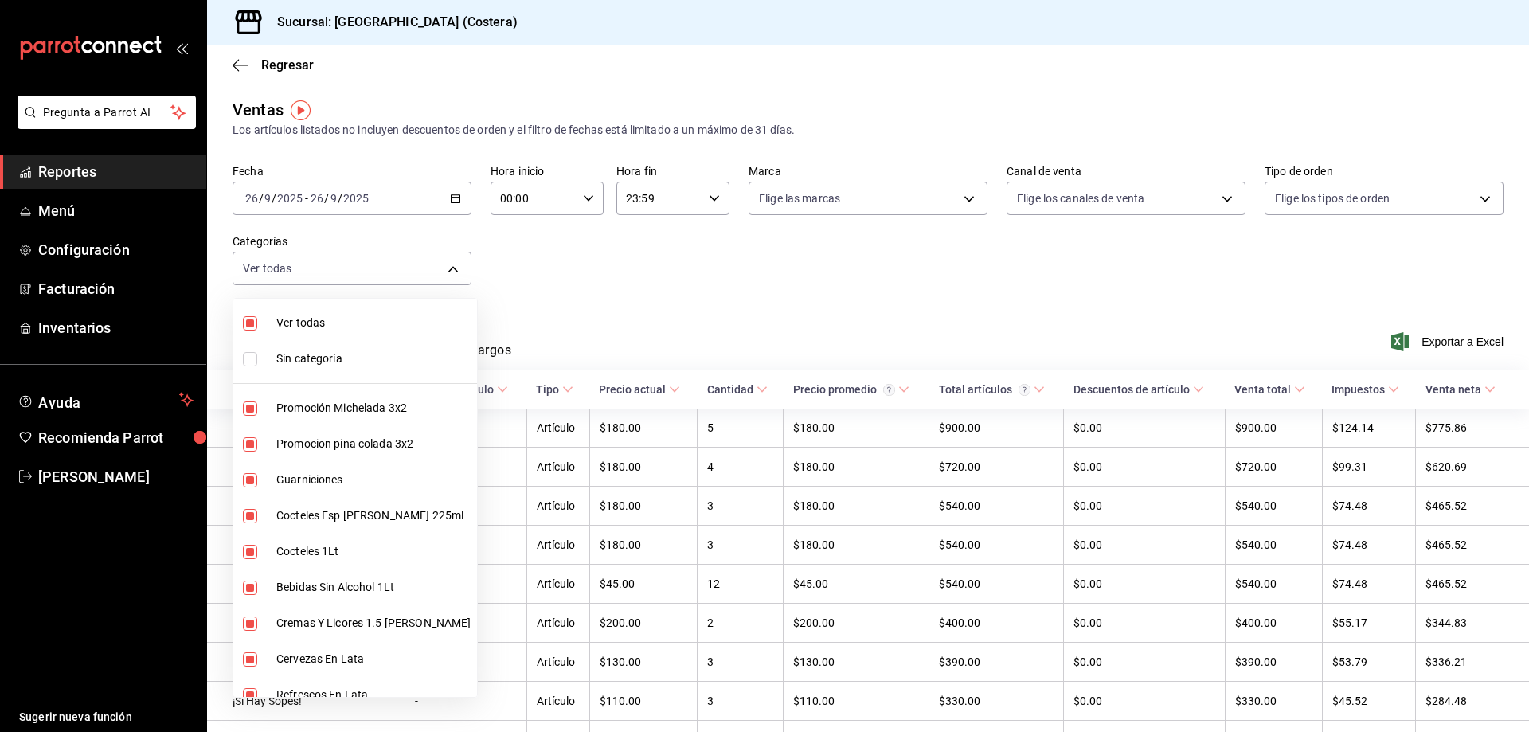
checkbox input "true"
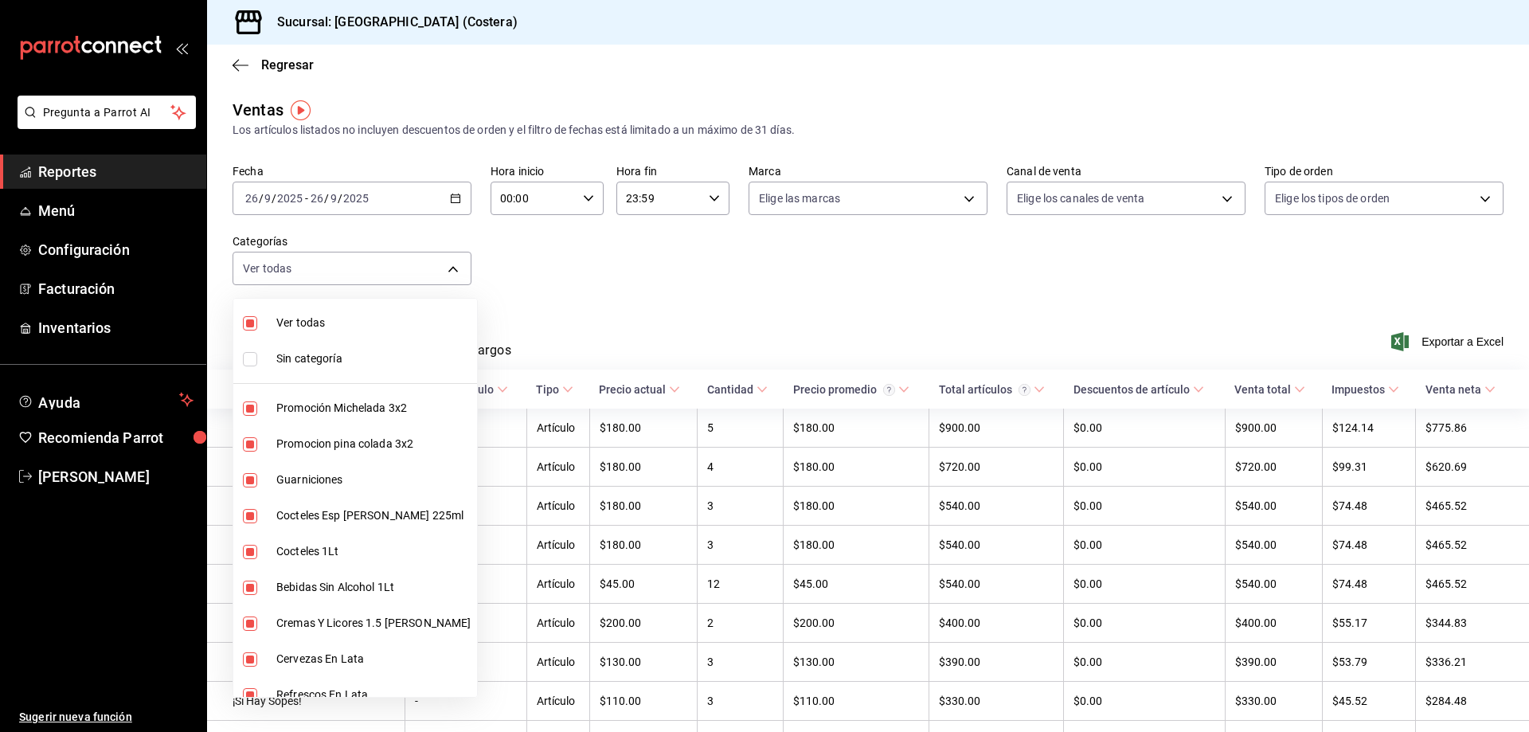
checkbox input "true"
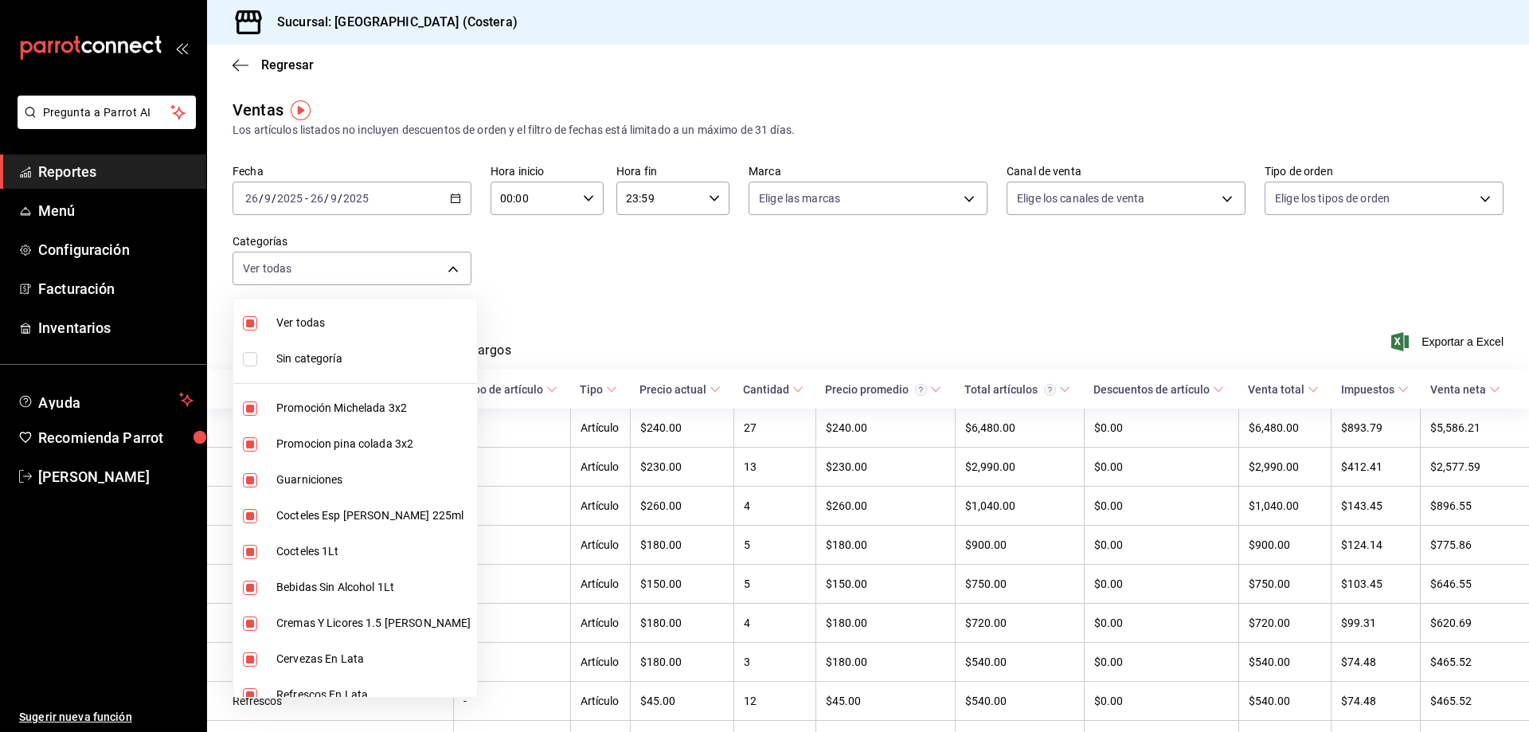
click at [252, 323] on input "checkbox" at bounding box center [250, 323] width 14 height 14
checkbox input "false"
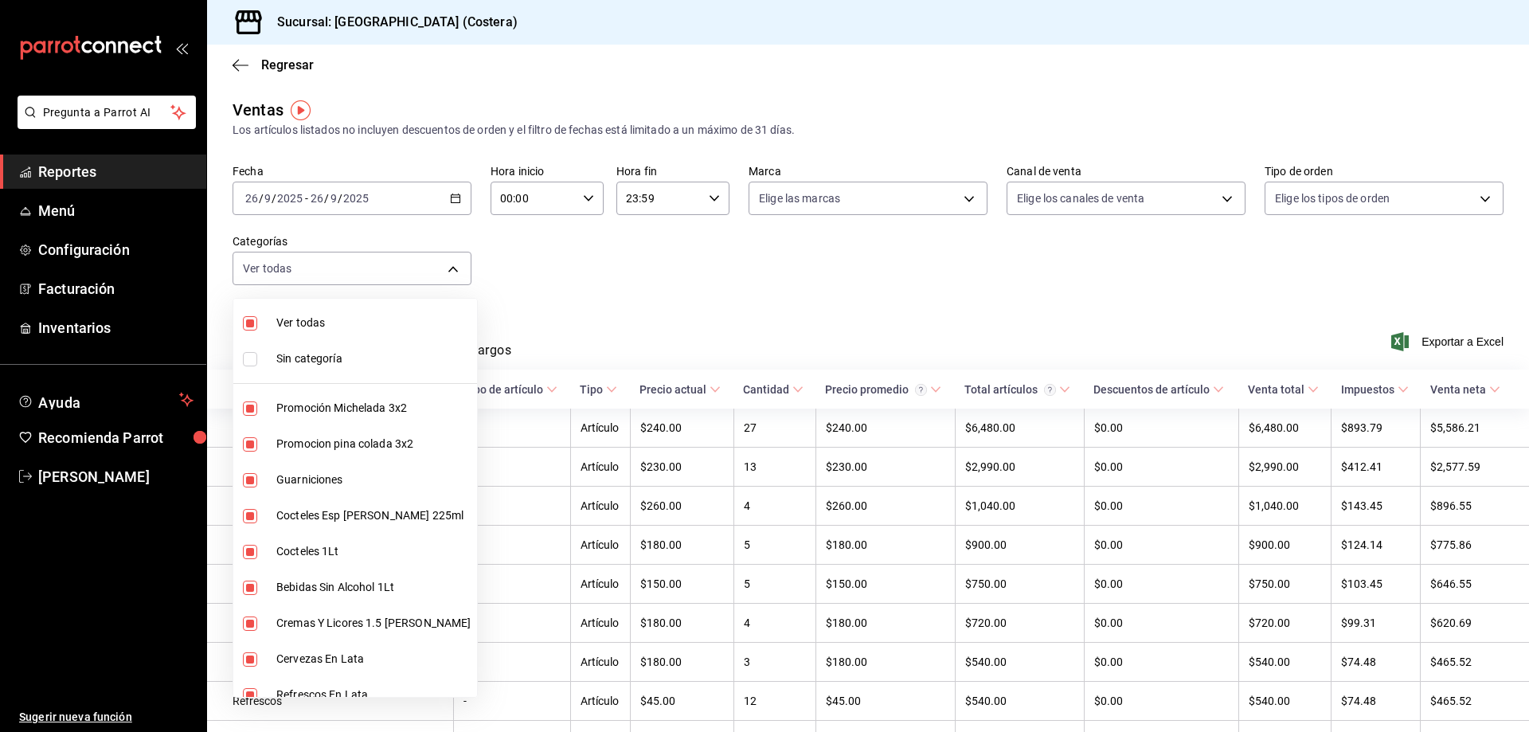
checkbox input "false"
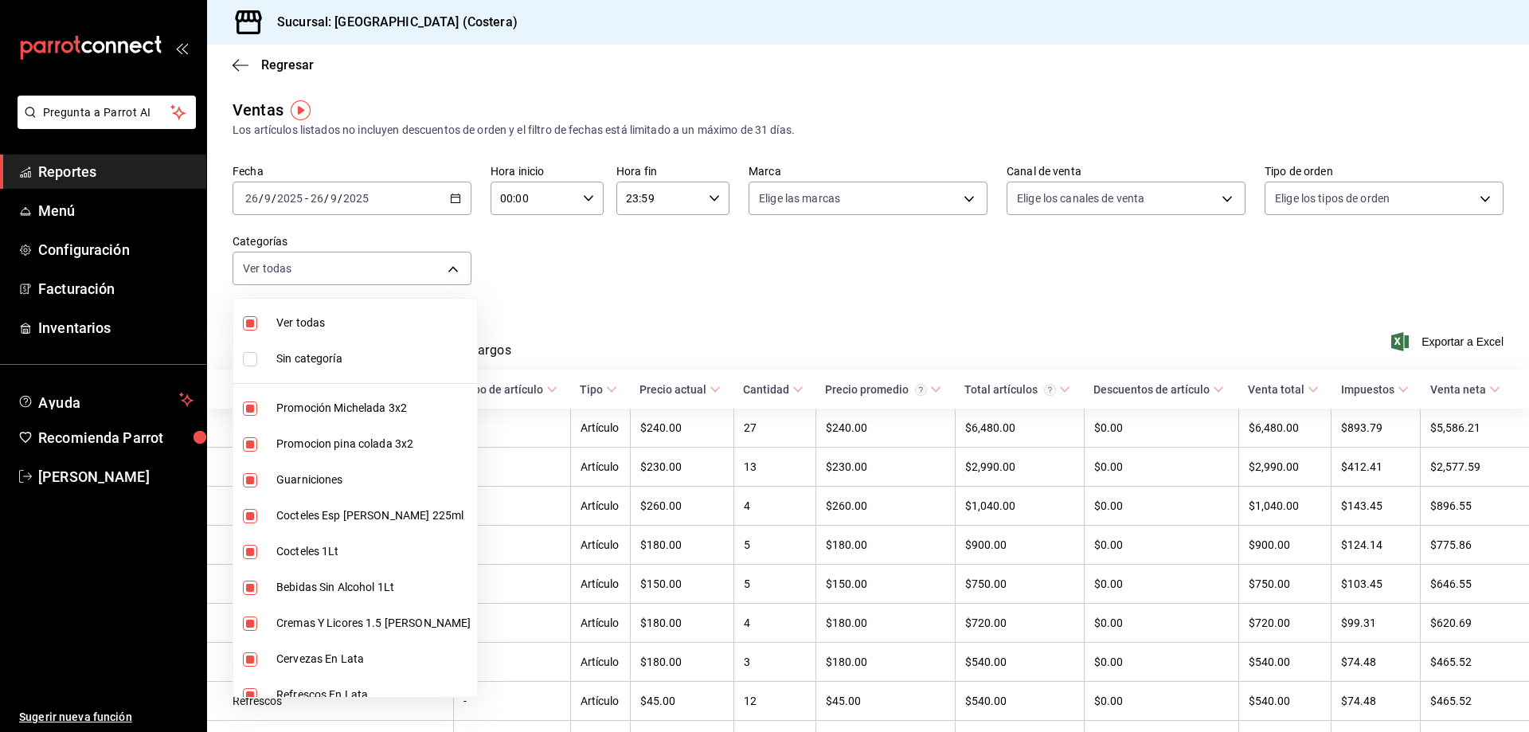
checkbox input "false"
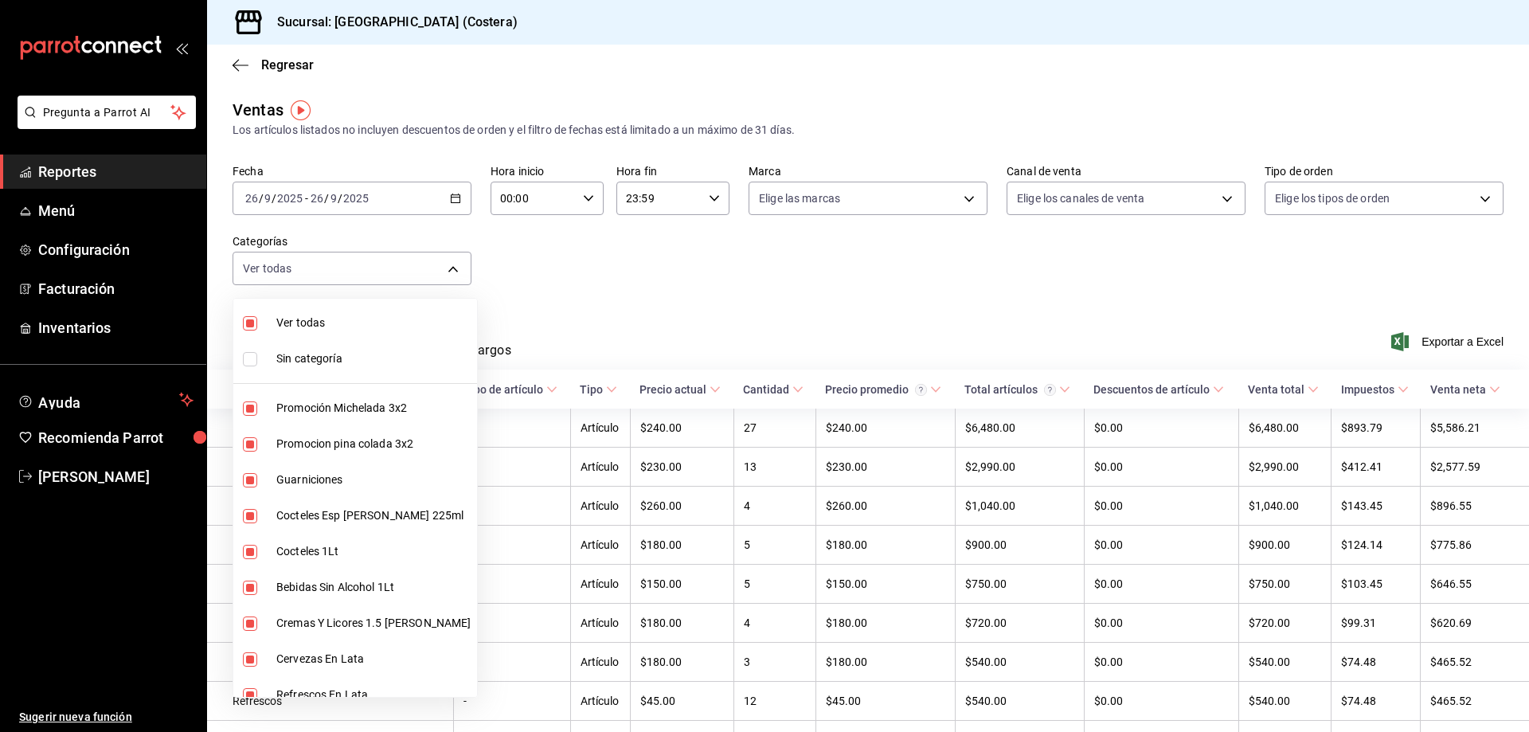
checkbox input "false"
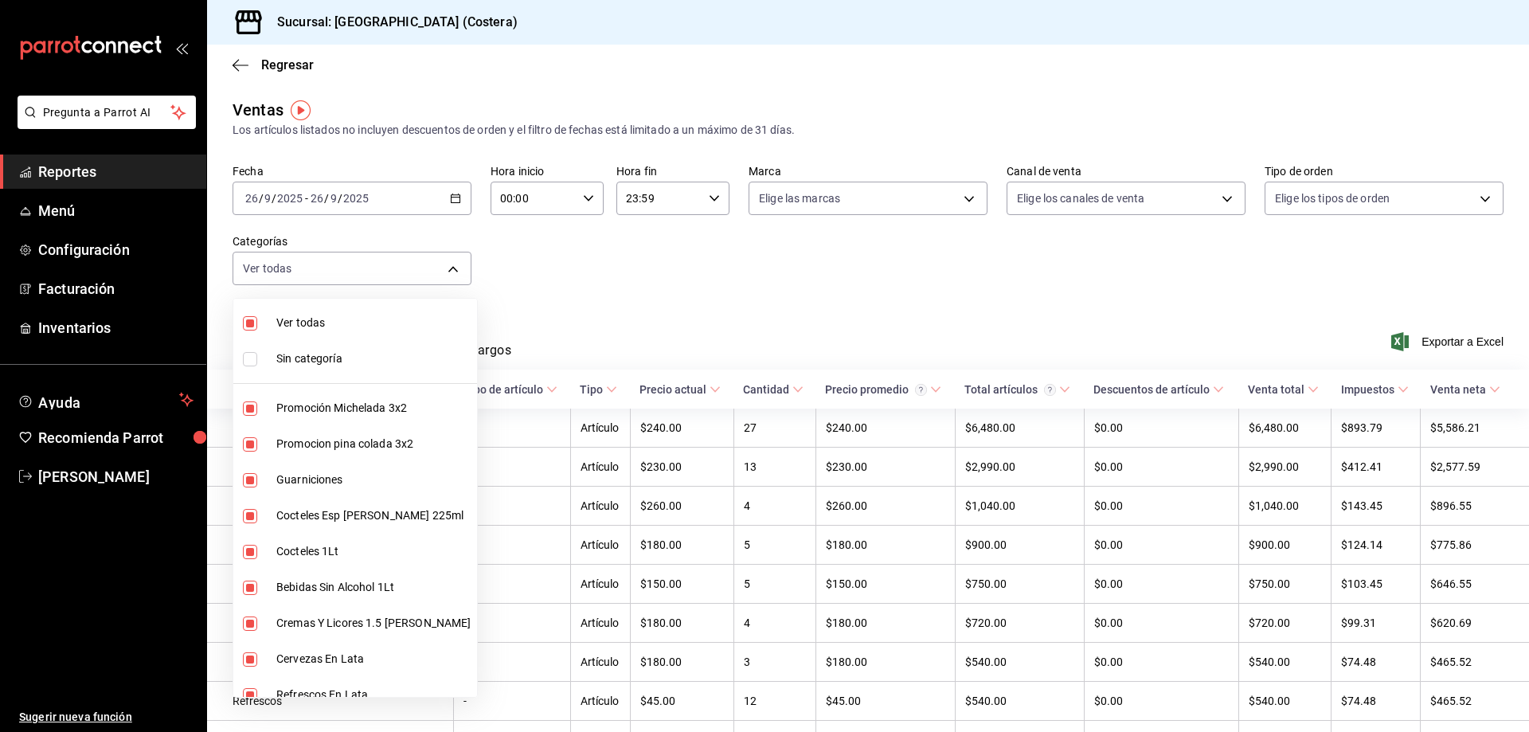
checkbox input "false"
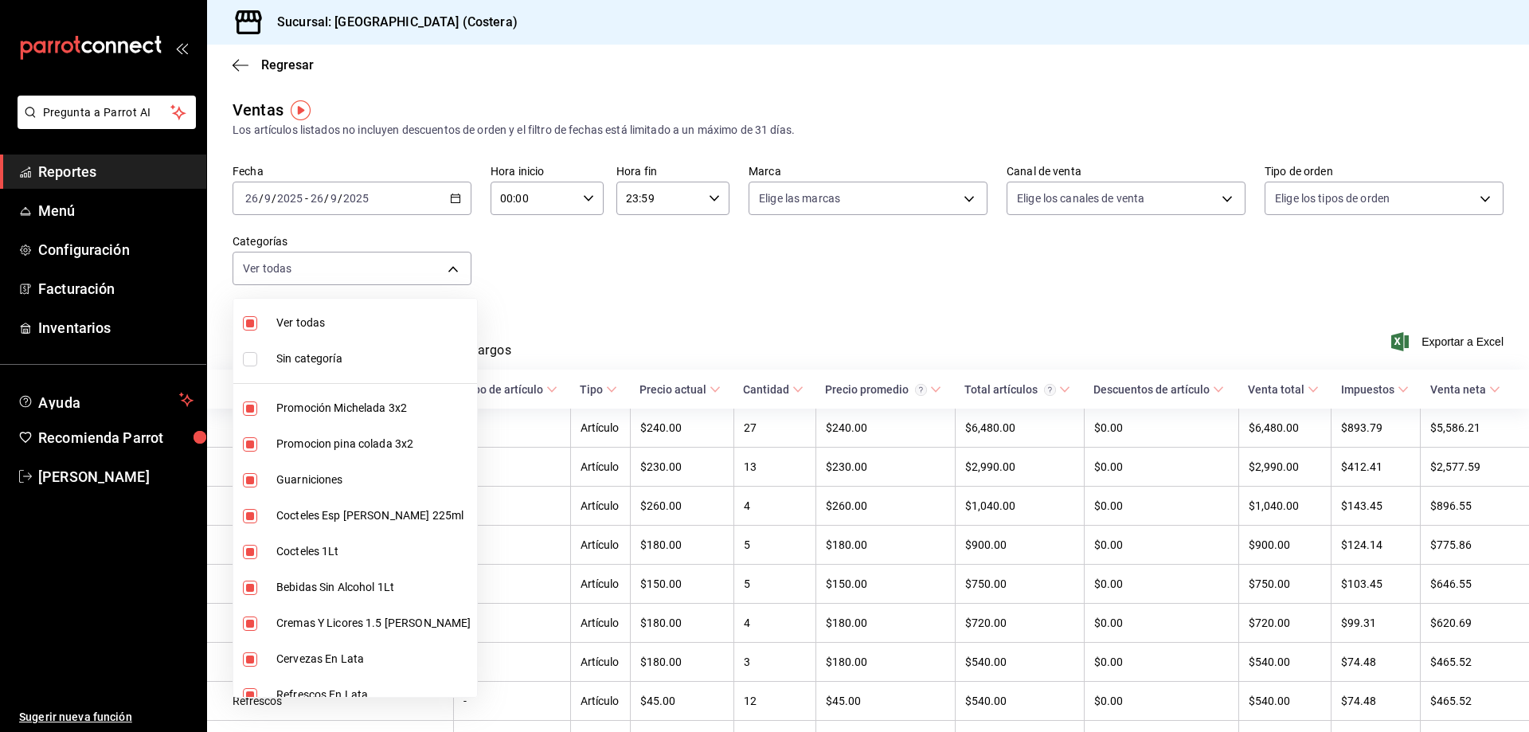
checkbox input "false"
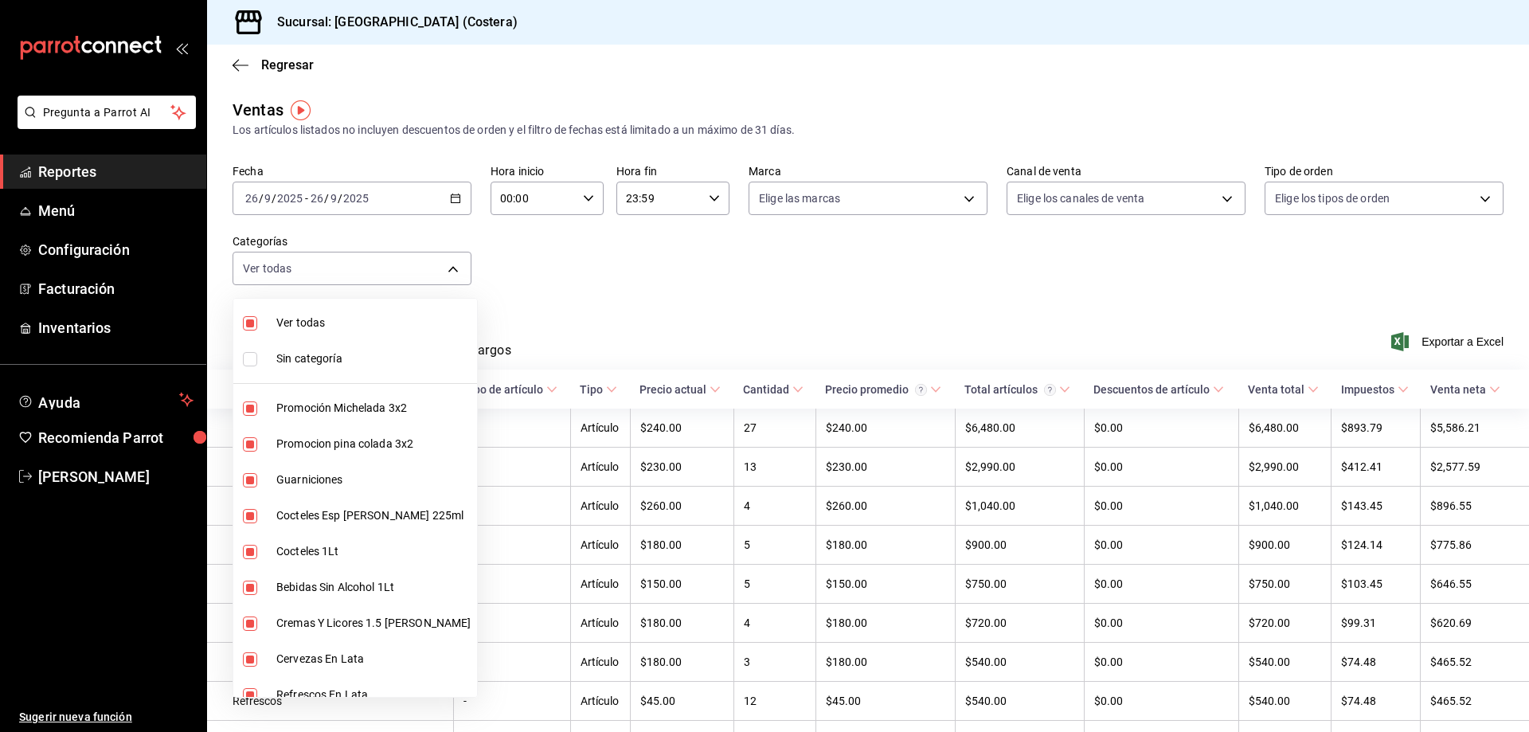
checkbox input "false"
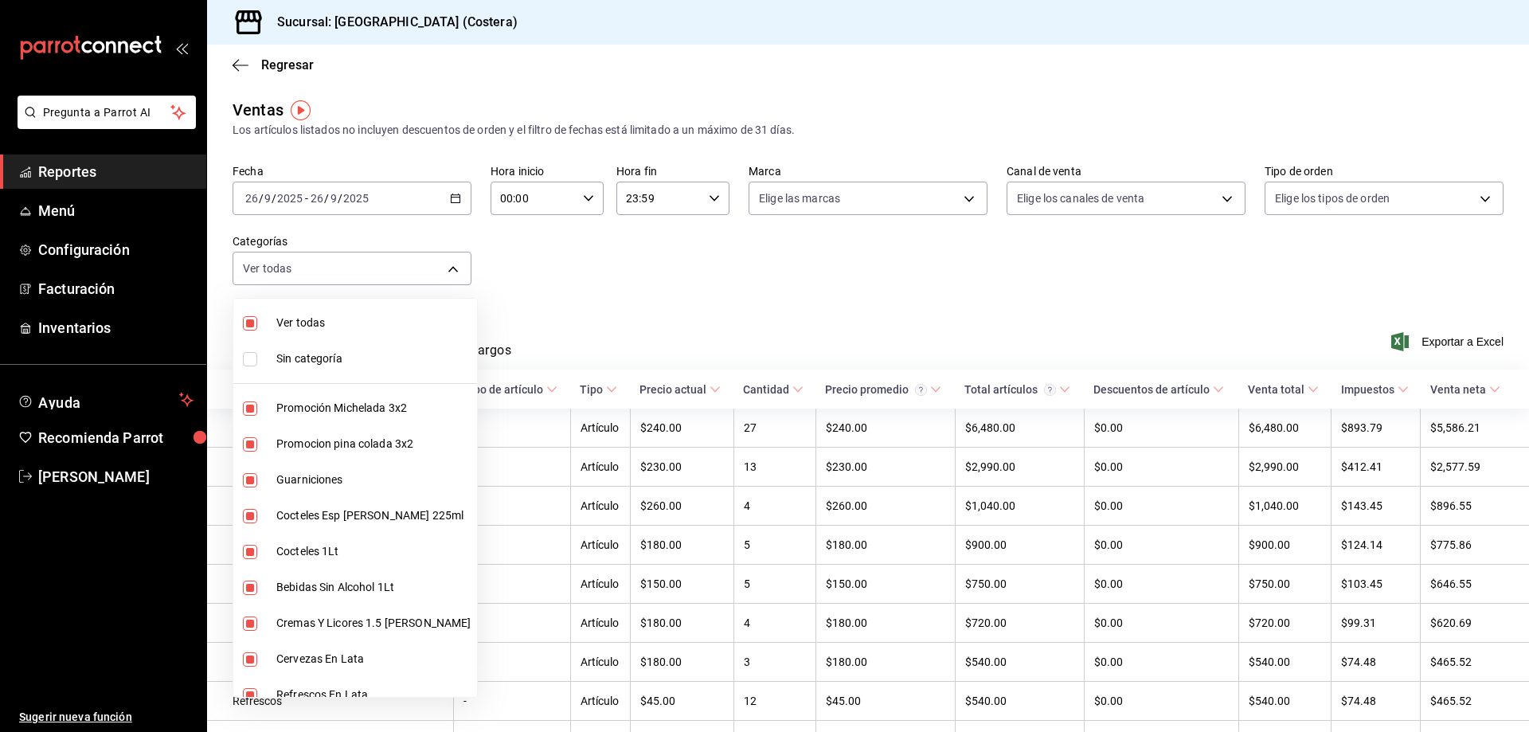
checkbox input "false"
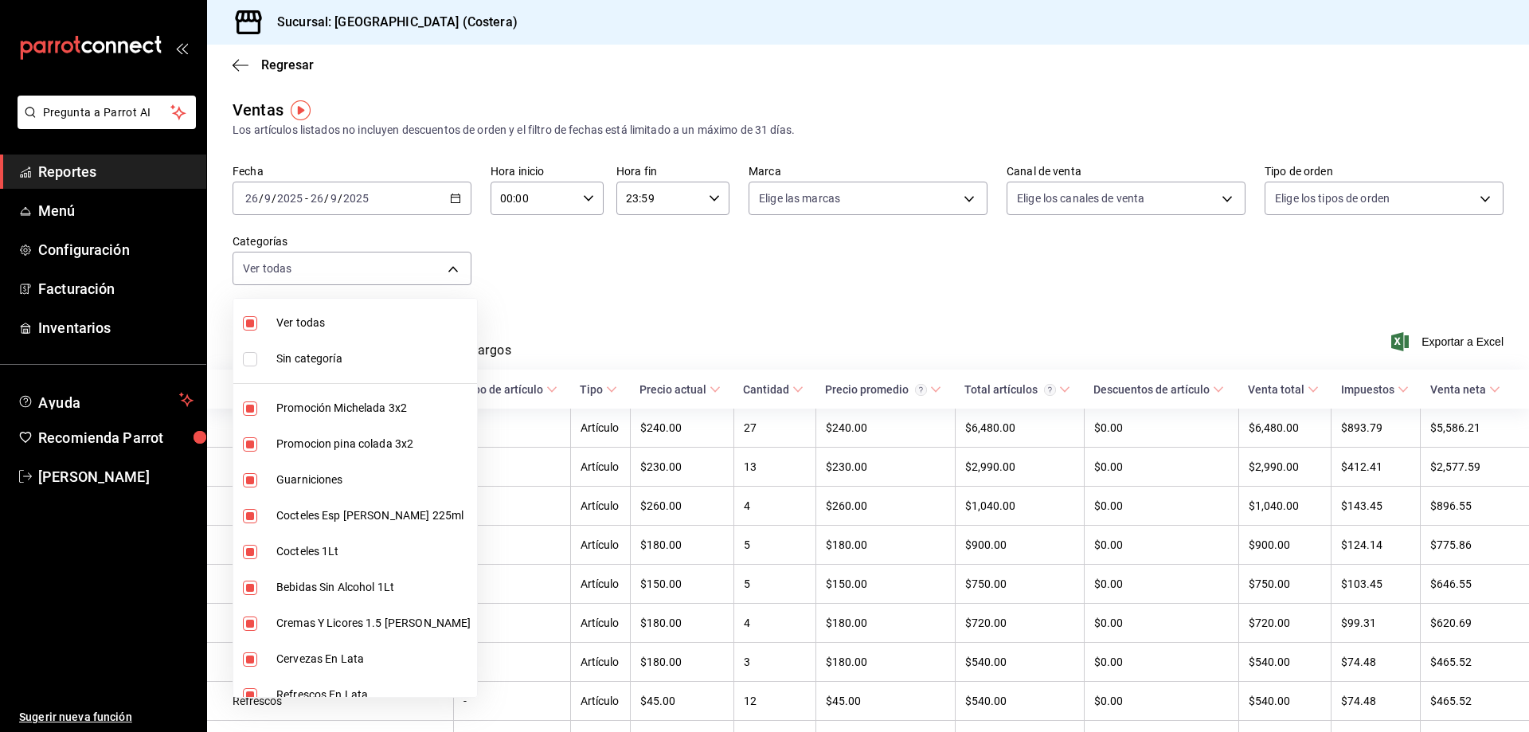
checkbox input "false"
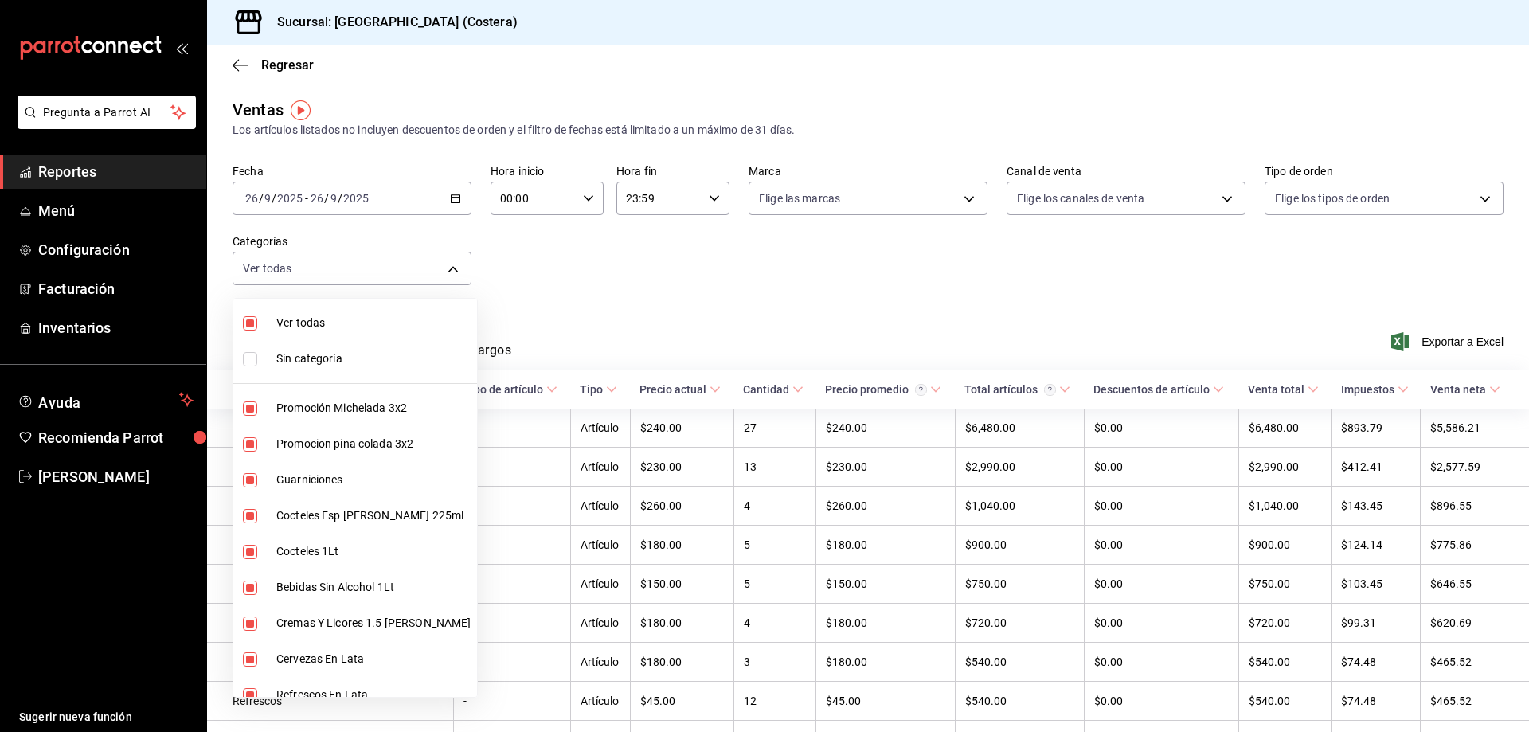
checkbox input "false"
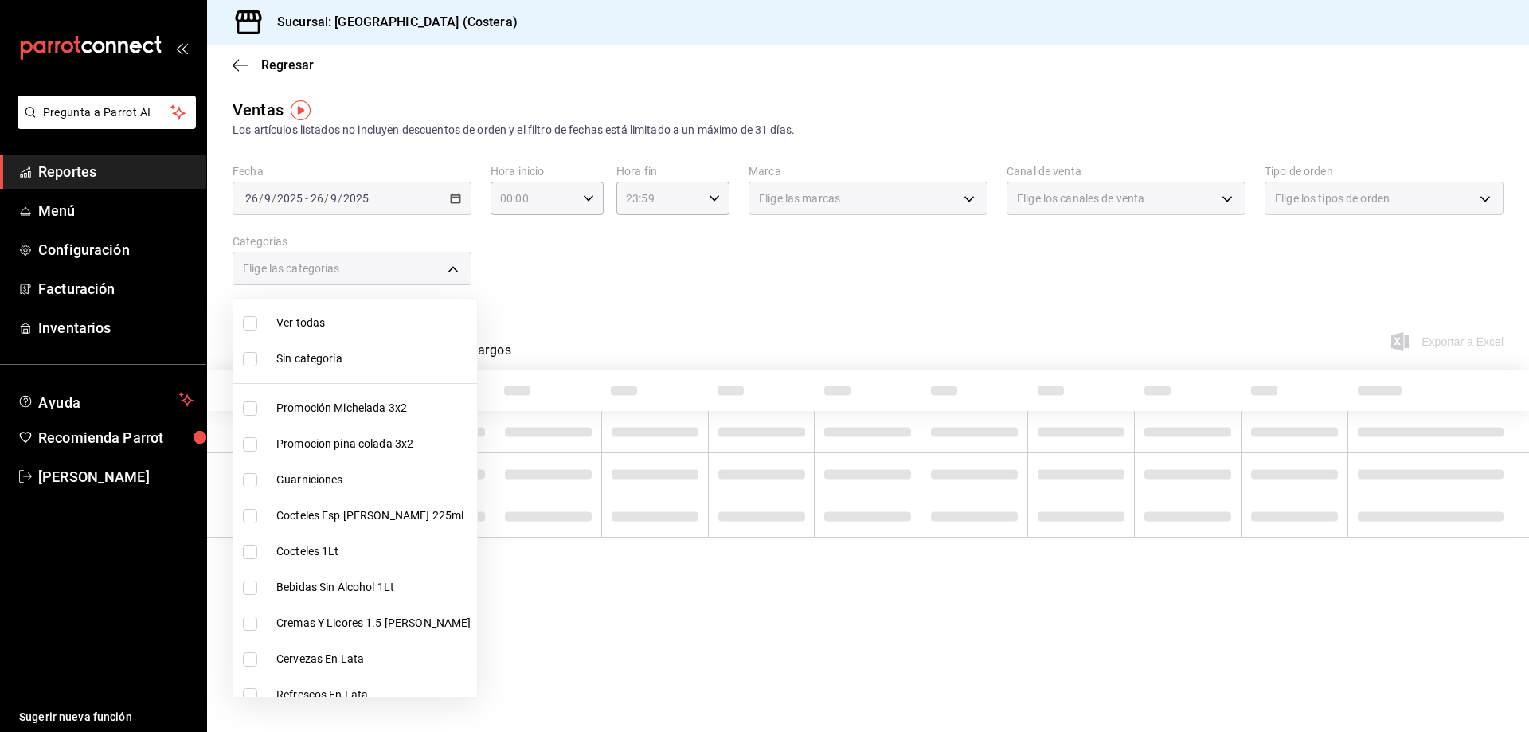
click at [245, 409] on input "checkbox" at bounding box center [250, 408] width 14 height 14
checkbox input "true"
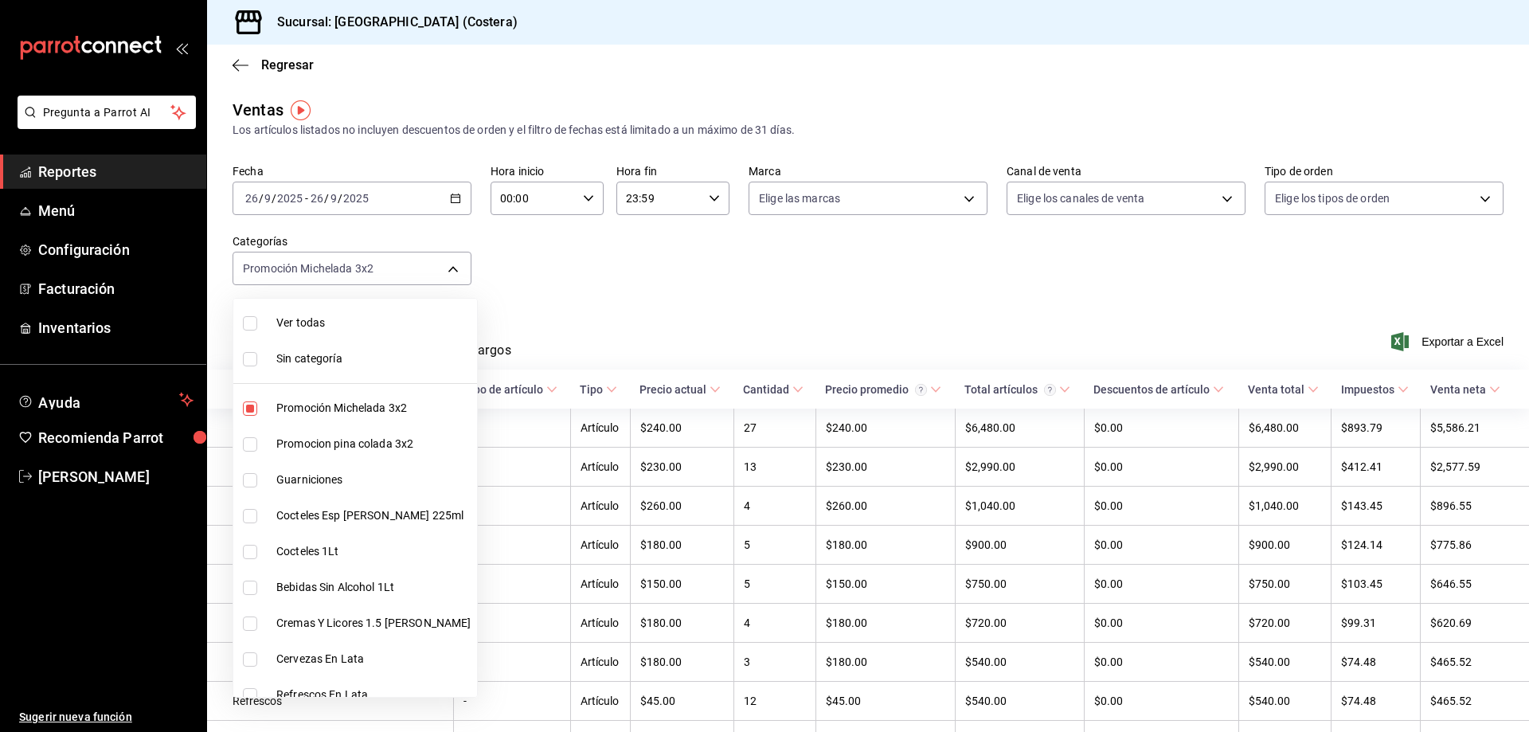
type input "f9973abf-4d50-430f-a3a0-1be1e9b440c3"
click at [249, 444] on input "checkbox" at bounding box center [250, 444] width 14 height 14
checkbox input "true"
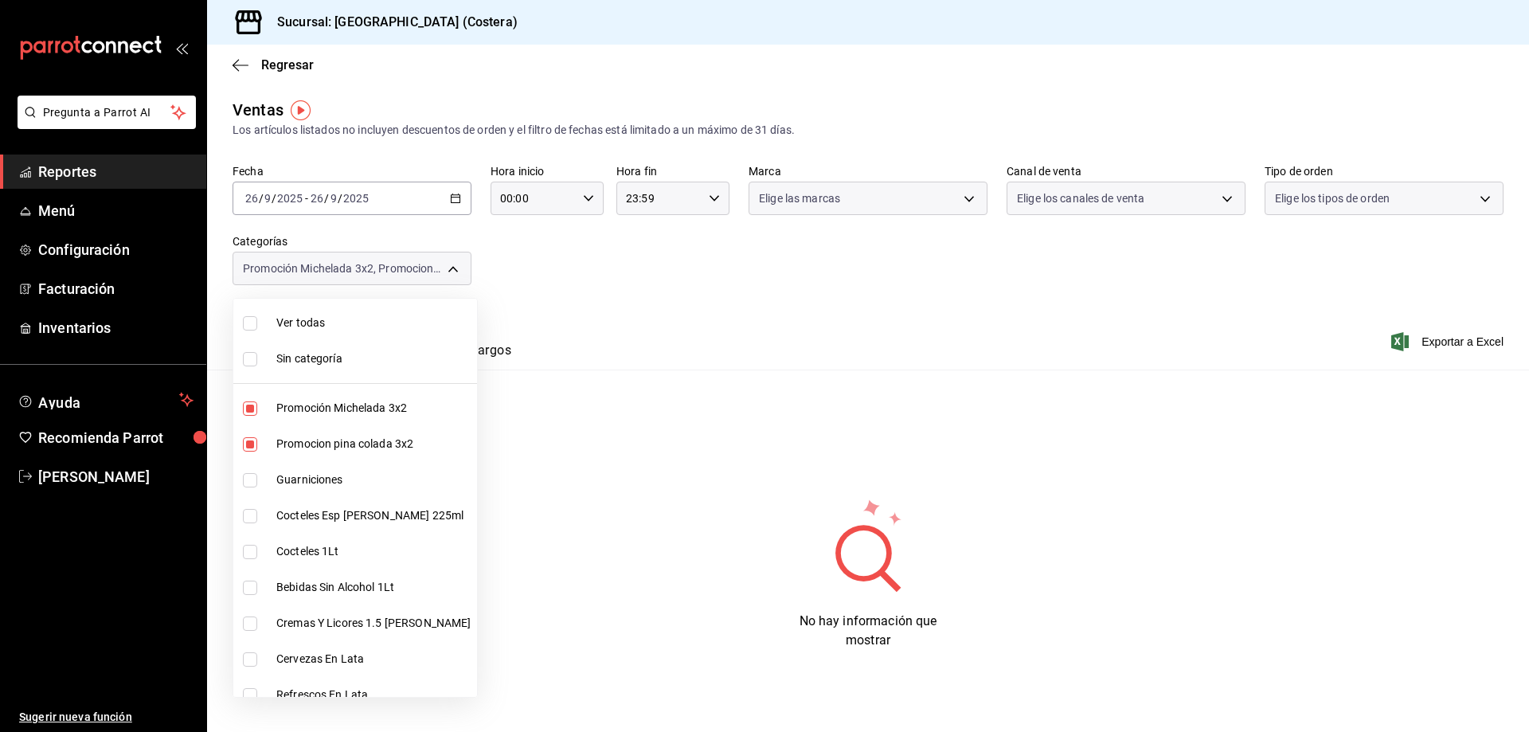
type input "f9973abf-4d50-430f-a3a0-1be1e9b440c3,4500806b-e482-404f-ace7-b7714d25f1ae"
click at [252, 509] on input "checkbox" at bounding box center [250, 516] width 14 height 14
checkbox input "true"
type input "f9973abf-4d50-430f-a3a0-1be1e9b440c3,4500806b-e482-404f-ace7-b7714d25f1ae,7e7b7…"
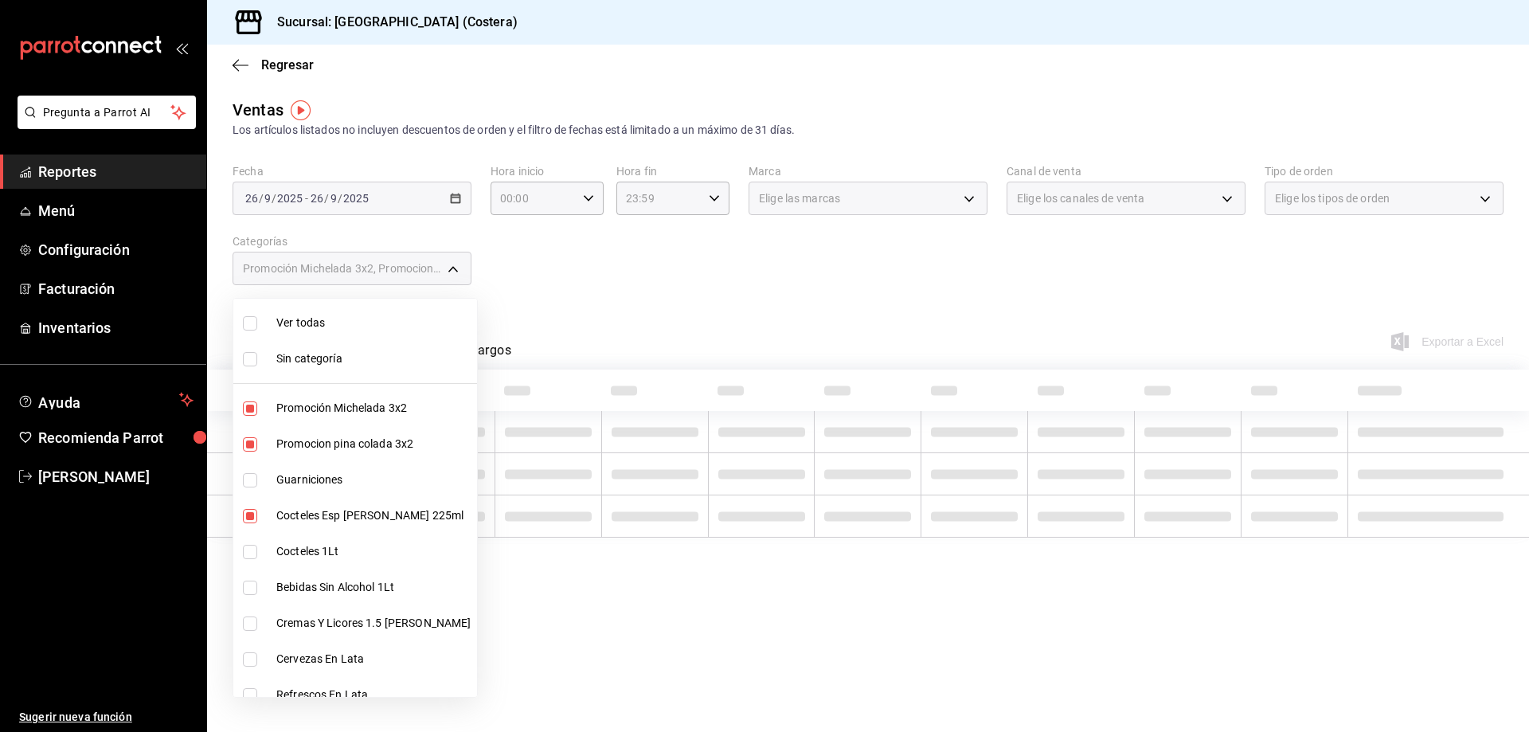
click at [249, 552] on input "checkbox" at bounding box center [250, 552] width 14 height 14
checkbox input "true"
click at [247, 587] on input "checkbox" at bounding box center [250, 588] width 14 height 14
checkbox input "true"
type input "f9973abf-4d50-430f-a3a0-1be1e9b440c3,4500806b-e482-404f-ace7-b7714d25f1ae,7e7b7…"
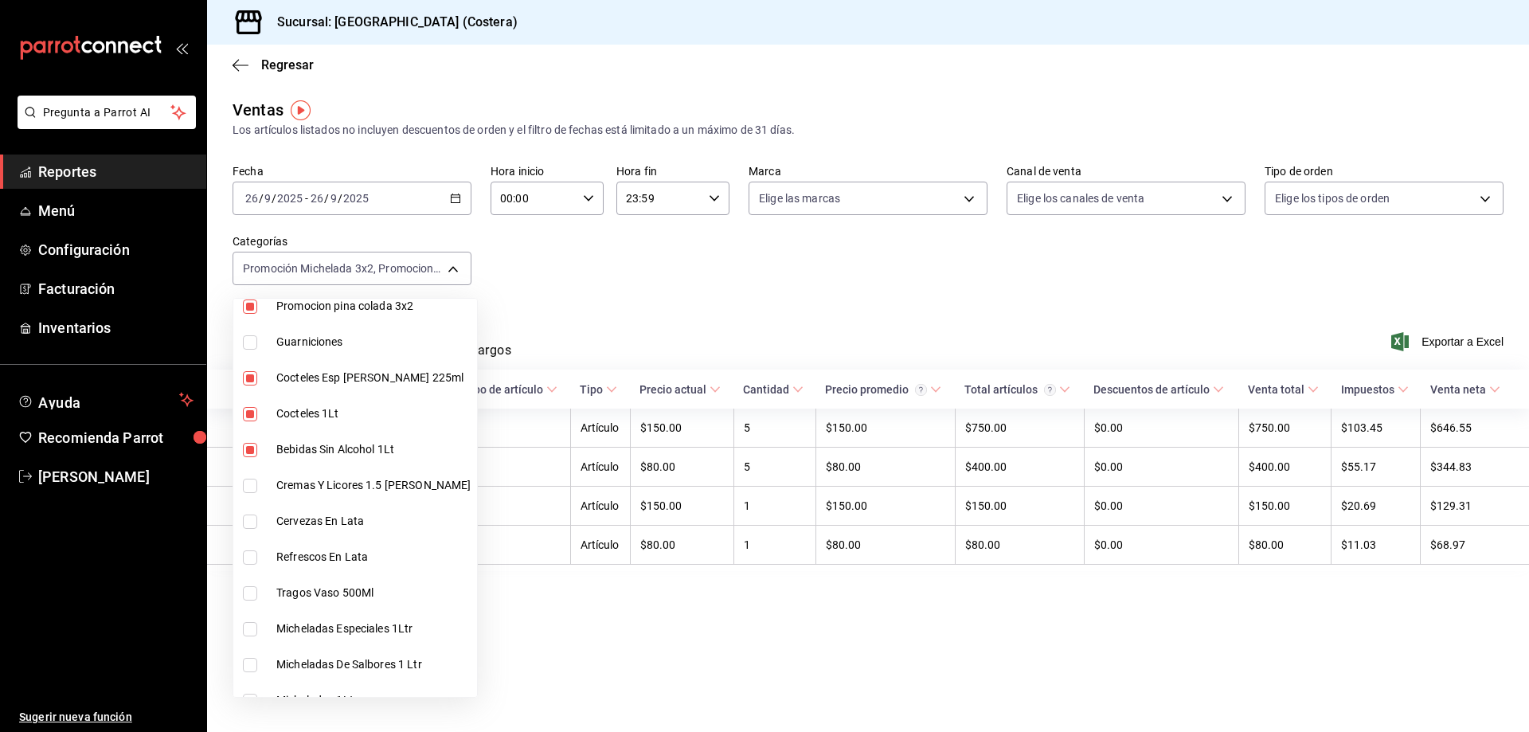
scroll to position [159, 0]
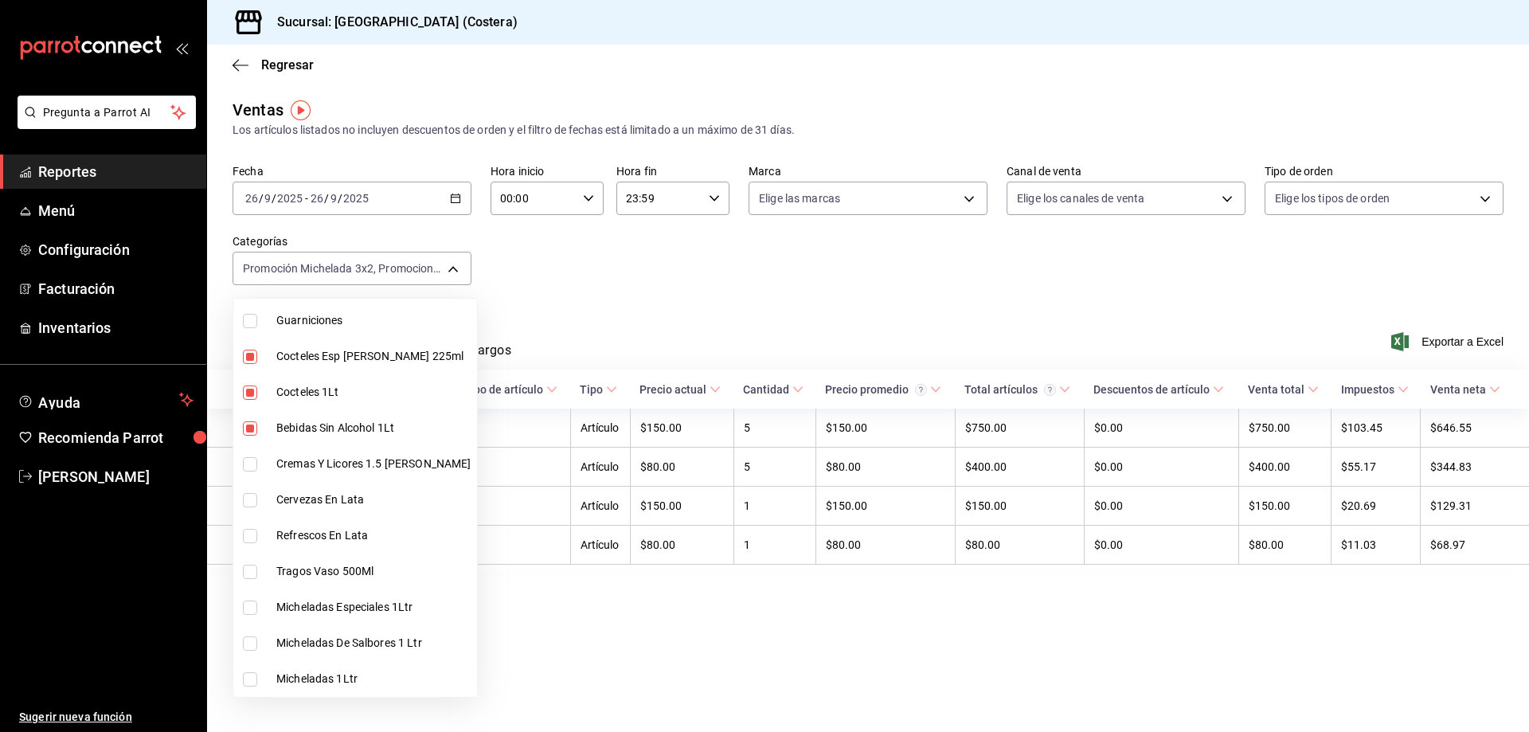
click at [253, 458] on input "checkbox" at bounding box center [250, 464] width 14 height 14
checkbox input "true"
type input "f9973abf-4d50-430f-a3a0-1be1e9b440c3,4500806b-e482-404f-ace7-b7714d25f1ae,7e7b7…"
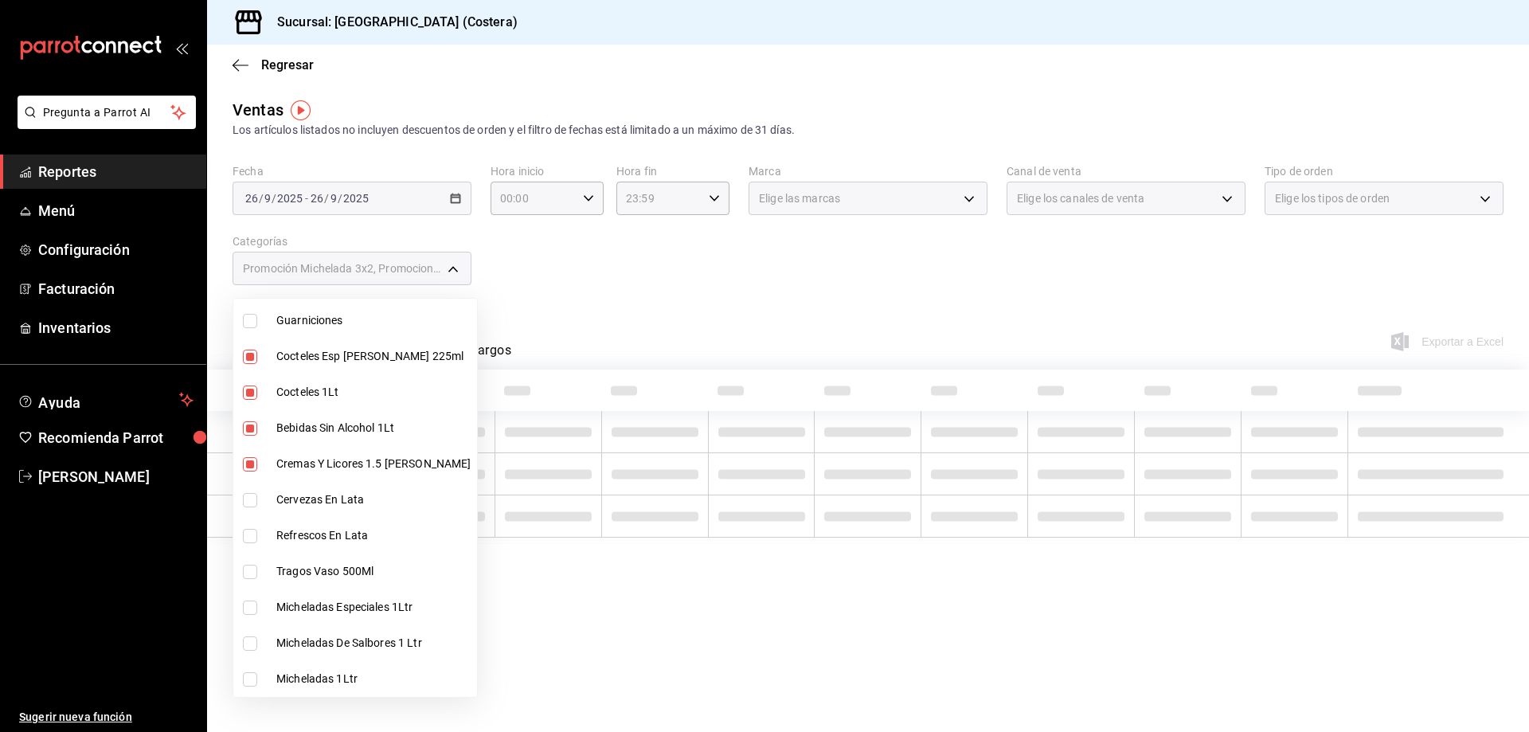
click at [253, 496] on input "checkbox" at bounding box center [250, 500] width 14 height 14
checkbox input "true"
click at [253, 532] on input "checkbox" at bounding box center [250, 536] width 14 height 14
checkbox input "true"
click at [246, 570] on input "checkbox" at bounding box center [250, 572] width 14 height 14
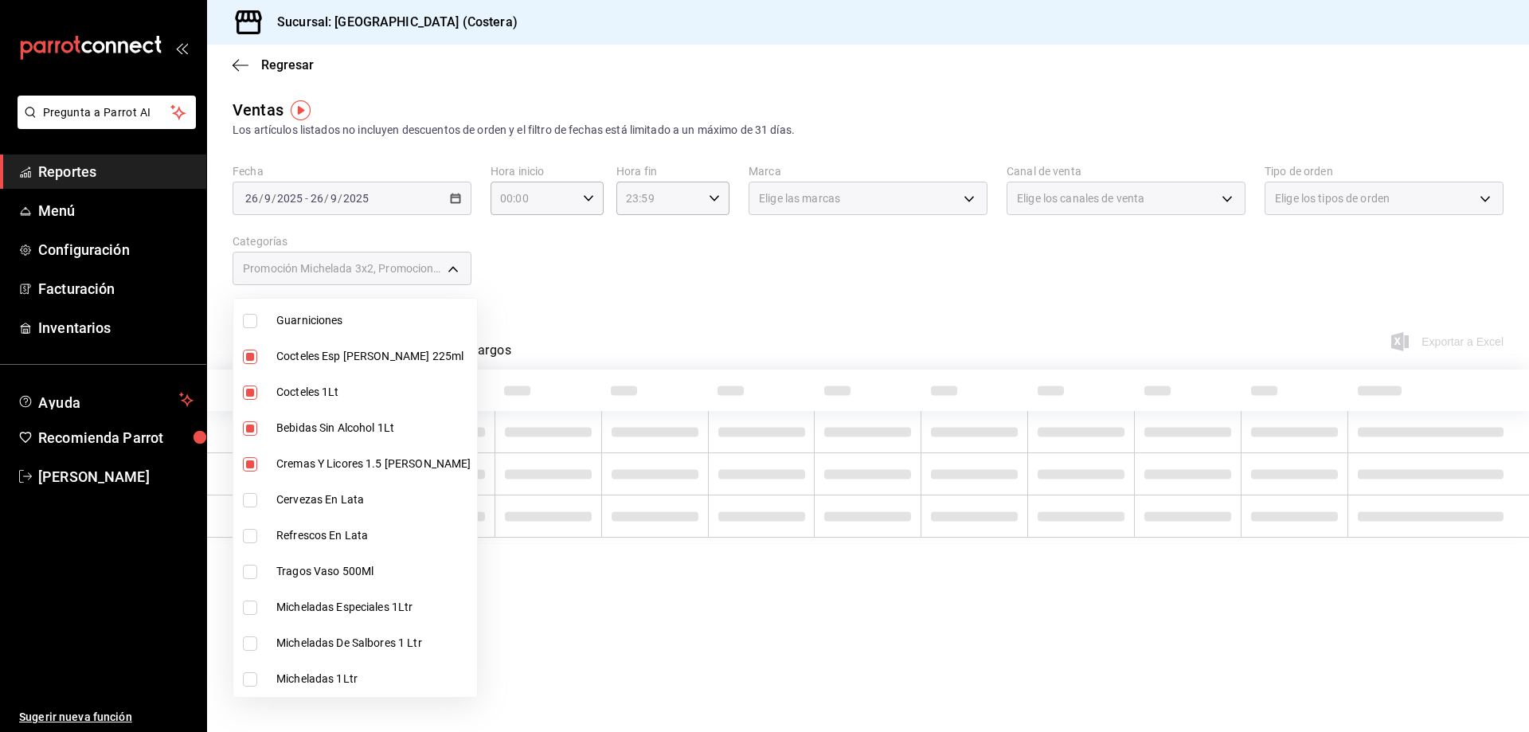
checkbox input "true"
type input "f9973abf-4d50-430f-a3a0-1be1e9b440c3,4500806b-e482-404f-ace7-b7714d25f1ae,7e7b7…"
click at [250, 606] on input "checkbox" at bounding box center [250, 608] width 14 height 14
checkbox input "true"
type input "f9973abf-4d50-430f-a3a0-1be1e9b440c3,4500806b-e482-404f-ace7-b7714d25f1ae,7e7b7…"
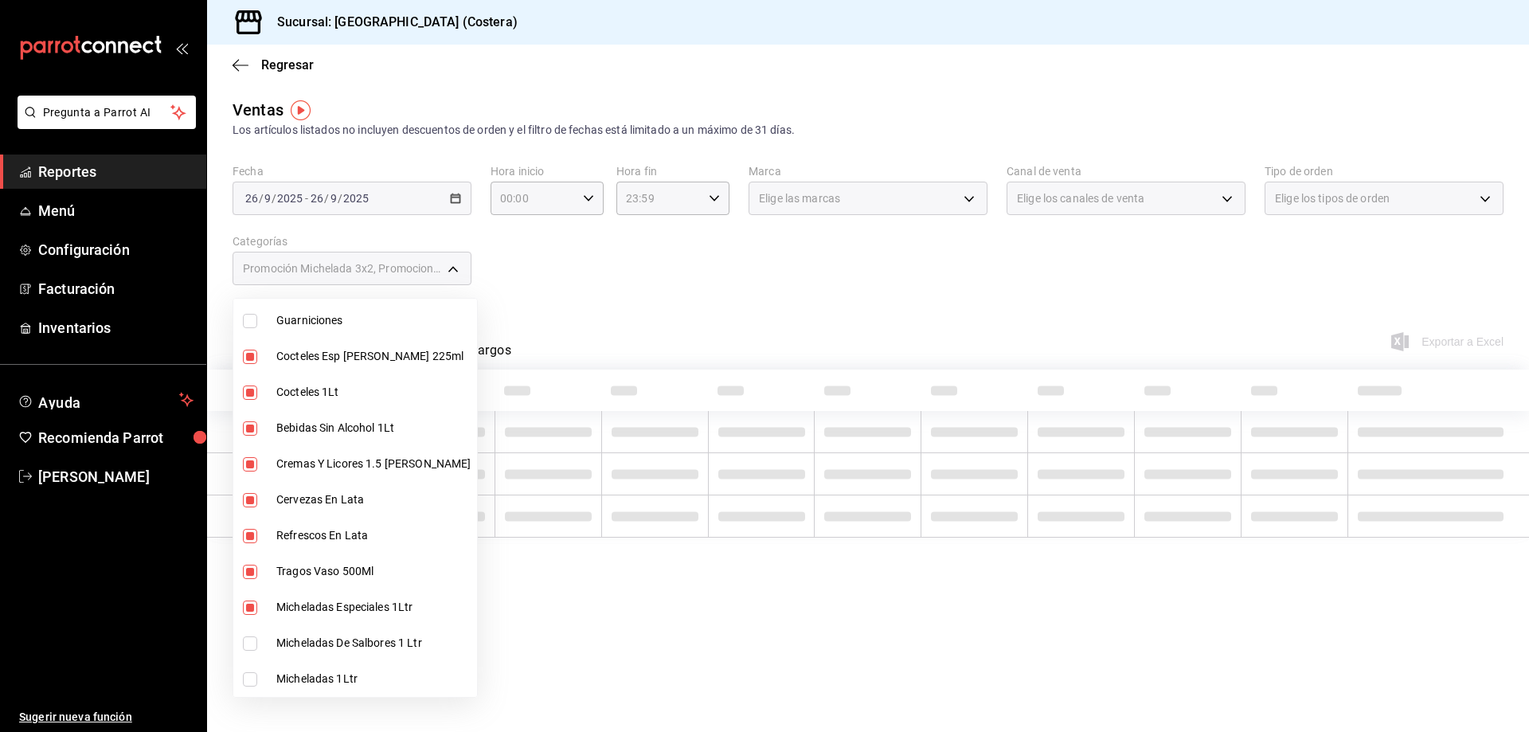
click at [253, 640] on input "checkbox" at bounding box center [250, 643] width 14 height 14
checkbox input "true"
type input "f9973abf-4d50-430f-a3a0-1be1e9b440c3,4500806b-e482-404f-ace7-b7714d25f1ae,7e7b7…"
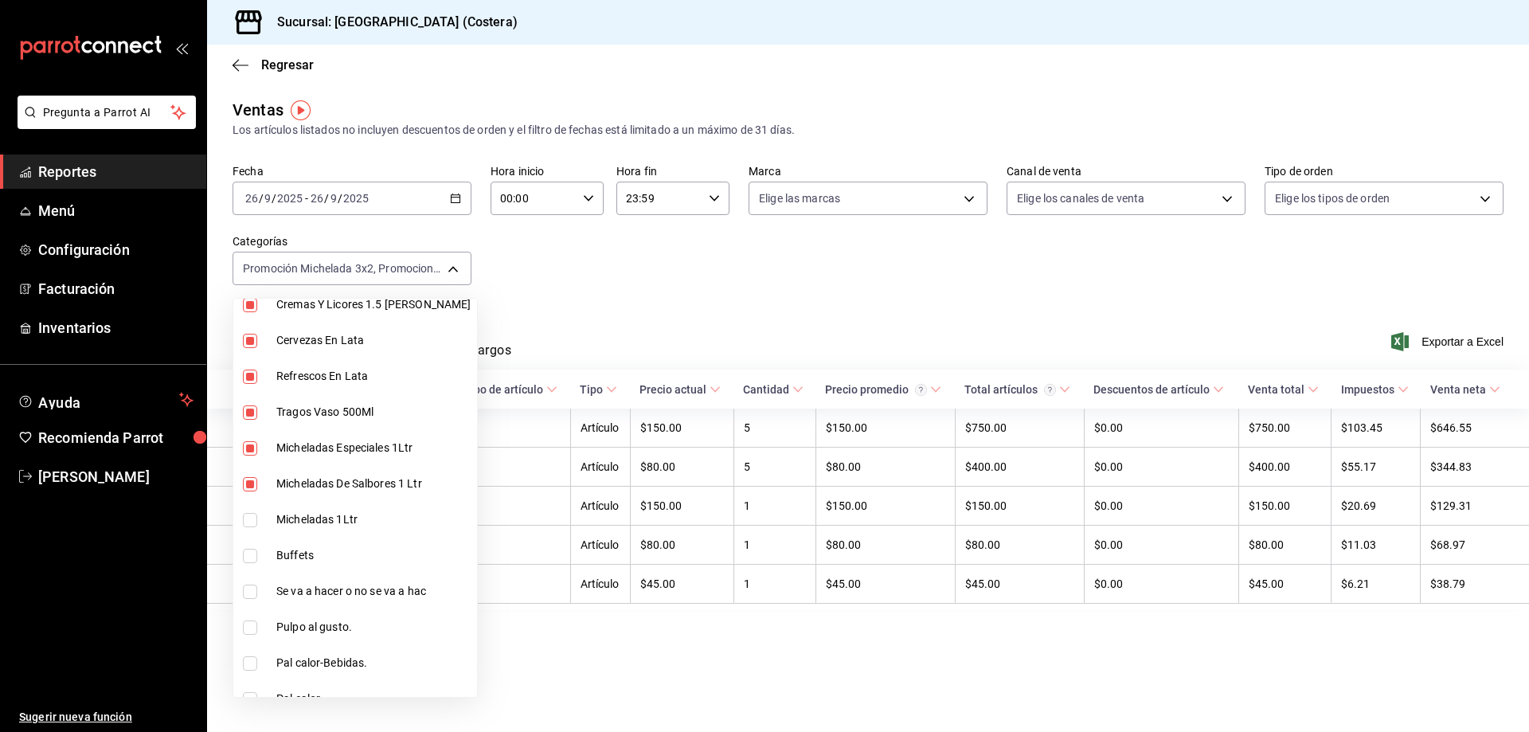
click at [248, 517] on input "checkbox" at bounding box center [250, 520] width 14 height 14
checkbox input "true"
type input "f9973abf-4d50-430f-a3a0-1be1e9b440c3,4500806b-e482-404f-ace7-b7714d25f1ae,7e7b7…"
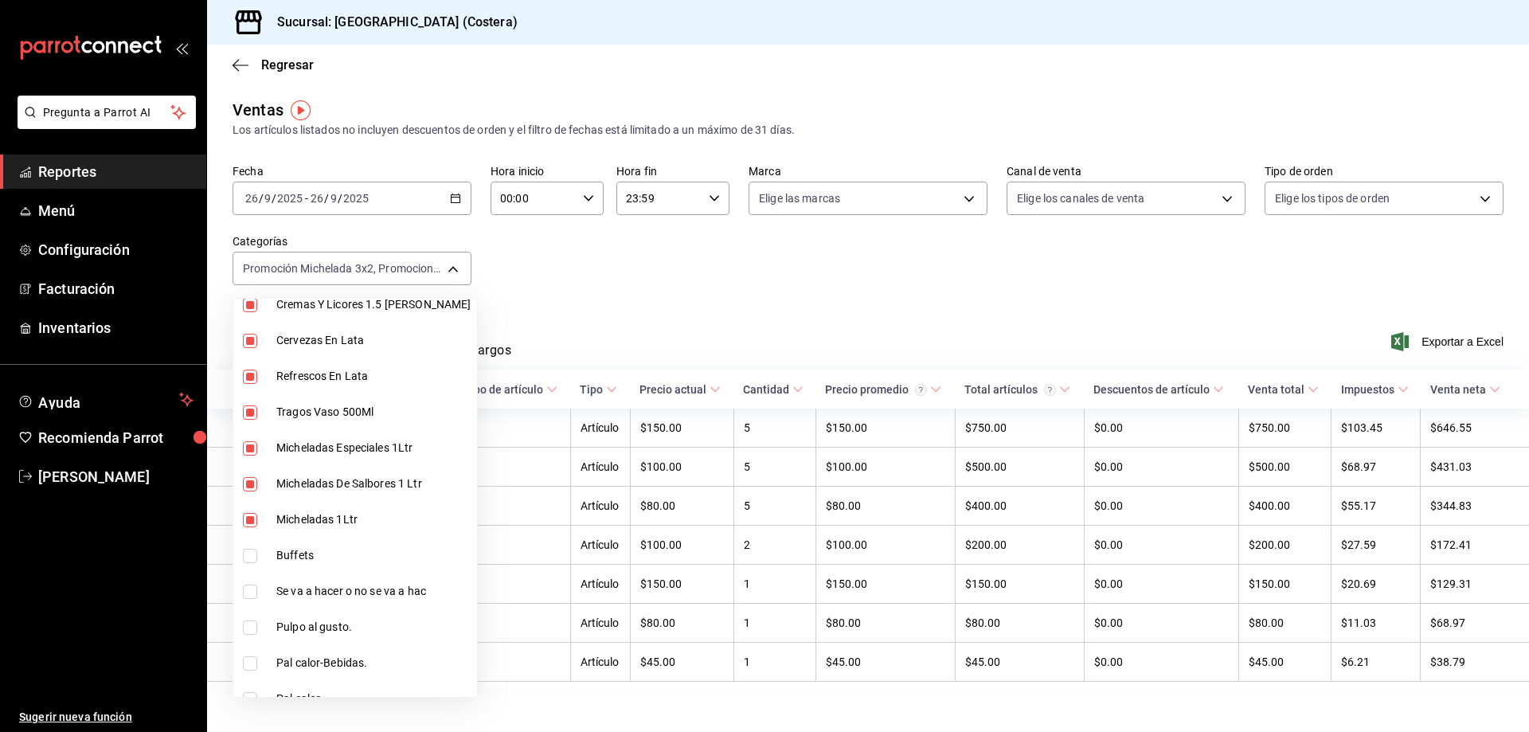
click at [650, 273] on div at bounding box center [764, 366] width 1529 height 732
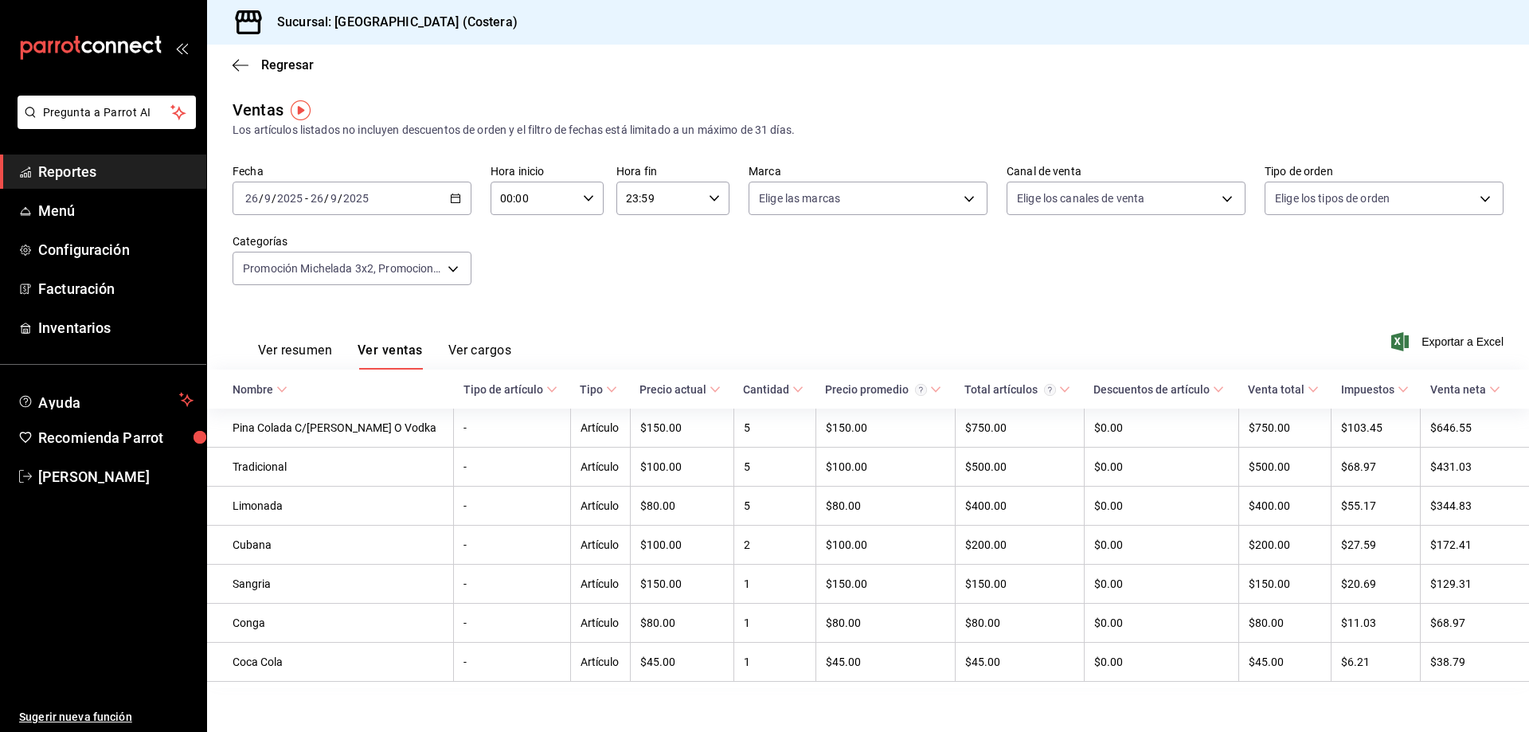
click at [303, 345] on button "Ver resumen" at bounding box center [295, 356] width 74 height 27
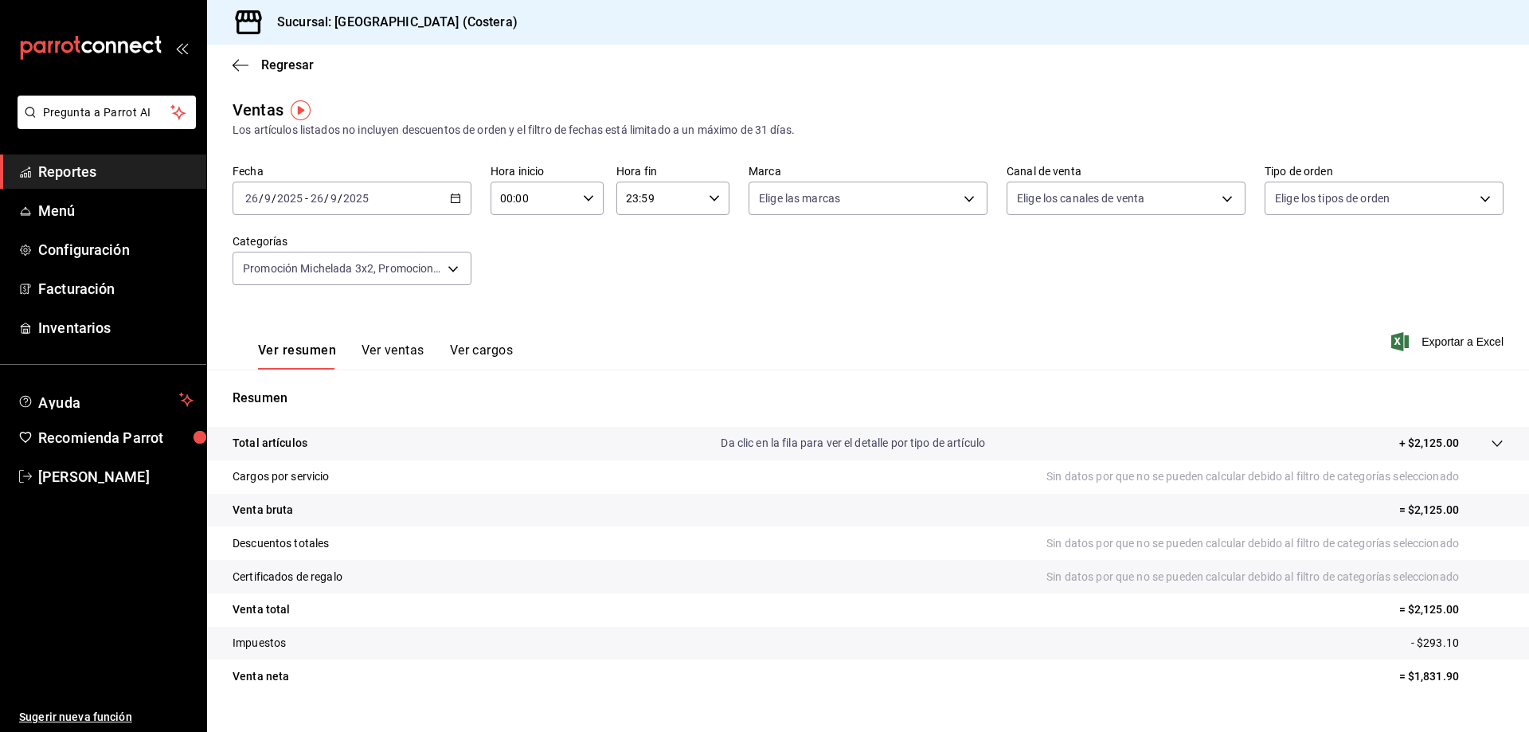
click at [397, 353] on button "Ver ventas" at bounding box center [393, 356] width 63 height 27
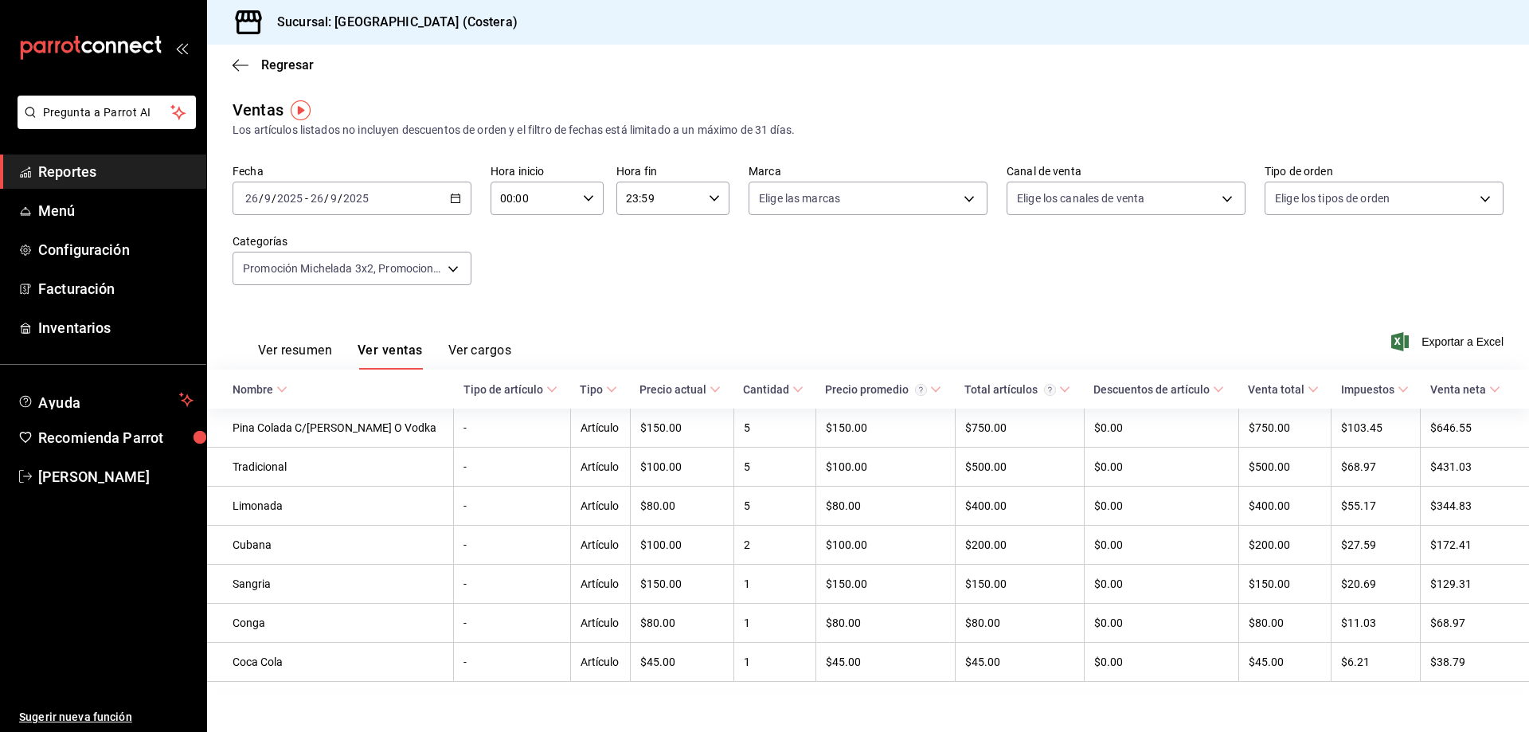
click at [282, 354] on button "Ver resumen" at bounding box center [295, 356] width 74 height 27
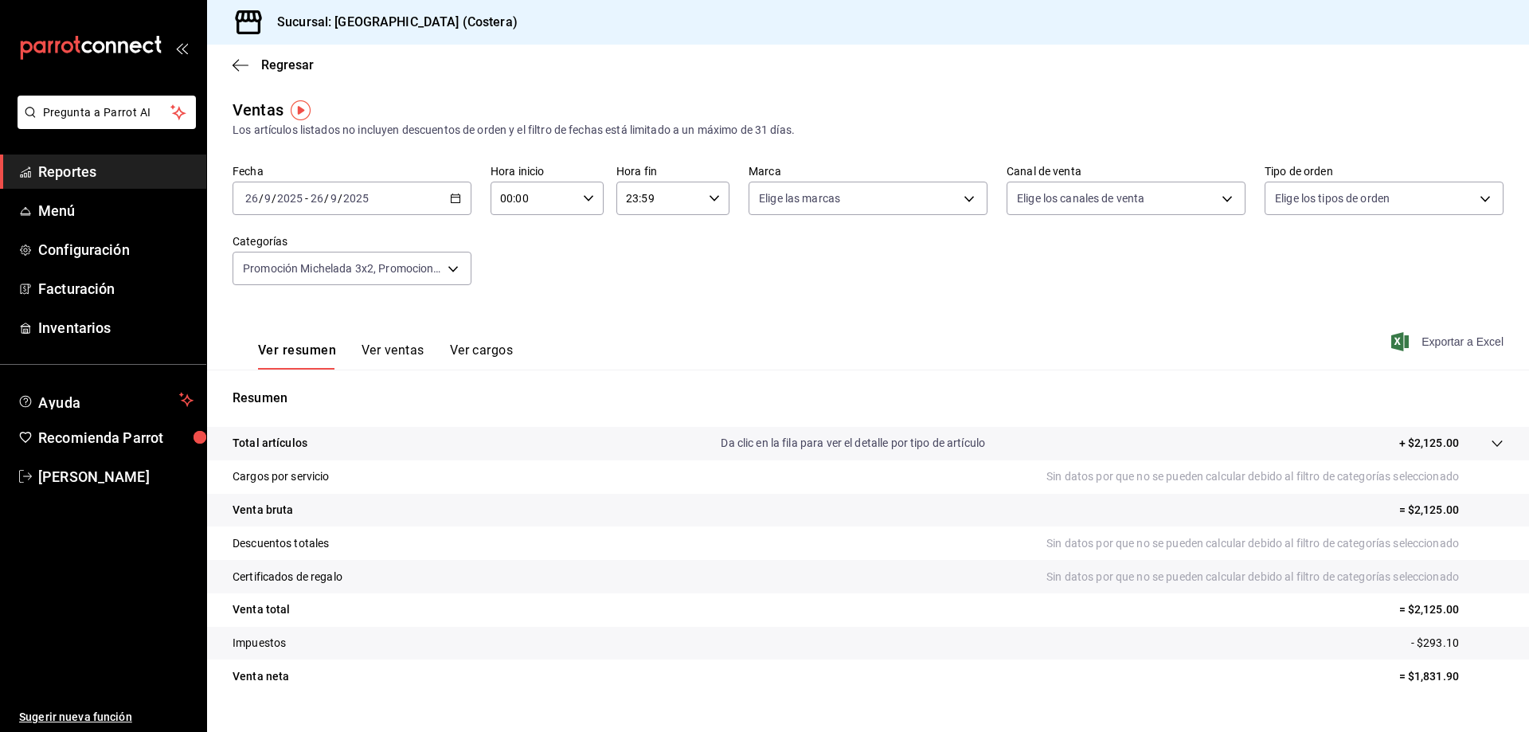
click at [1453, 343] on span "Exportar a Excel" at bounding box center [1449, 341] width 109 height 19
